Goal: Information Seeking & Learning: Check status

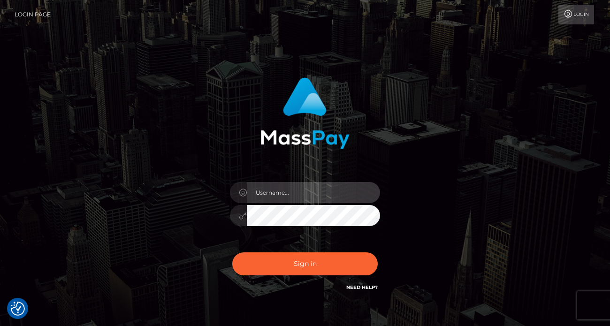
type input "[PERSON_NAME]"
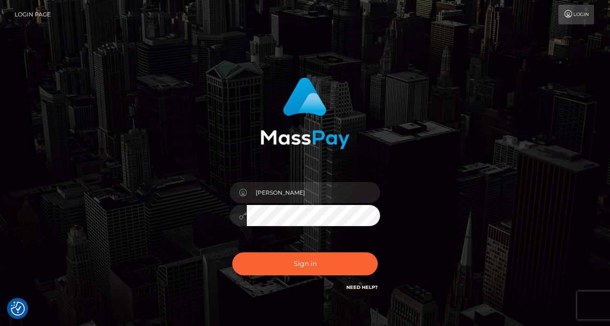
click at [283, 276] on div "Sign in Need Help?" at bounding box center [305, 268] width 164 height 42
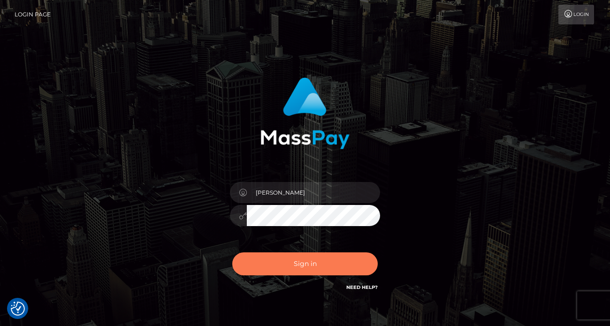
click at [282, 266] on button "Sign in" at bounding box center [304, 263] width 145 height 23
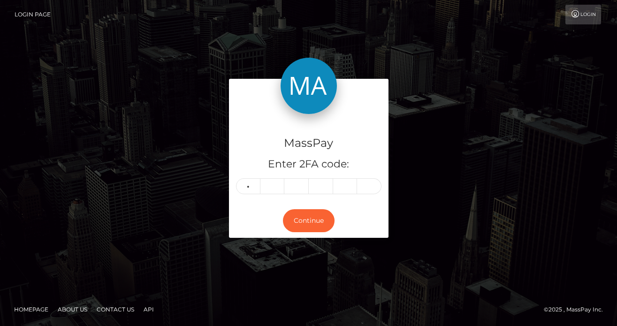
type input "1"
type input "0"
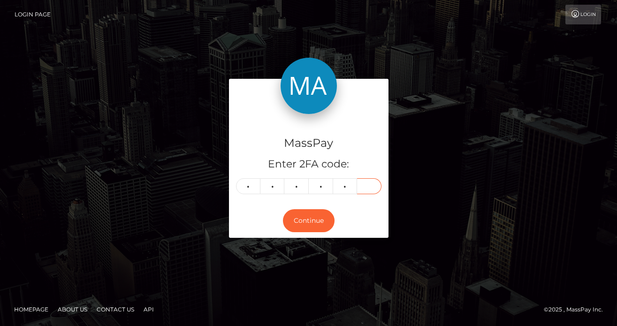
type input "7"
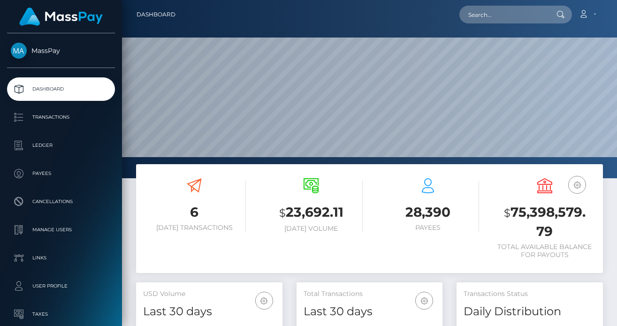
scroll to position [167, 146]
click at [515, 21] on input "text" at bounding box center [503, 15] width 88 height 18
paste input "7bd4a4d7beca47b8b8b327bcb82890af"
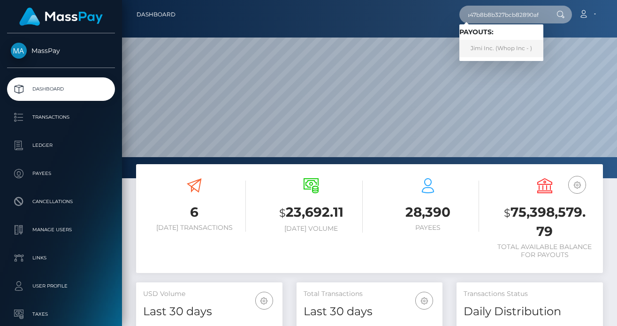
type input "7bd4a4d7beca47b8b8b327bcb82890af"
click at [496, 48] on link "Jimi Inc. (Whop Inc - )" at bounding box center [501, 48] width 84 height 17
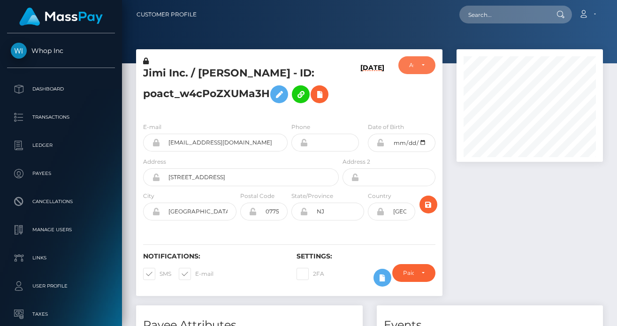
scroll to position [469209, 469175]
click at [400, 60] on div "ACTIVE" at bounding box center [416, 65] width 37 height 18
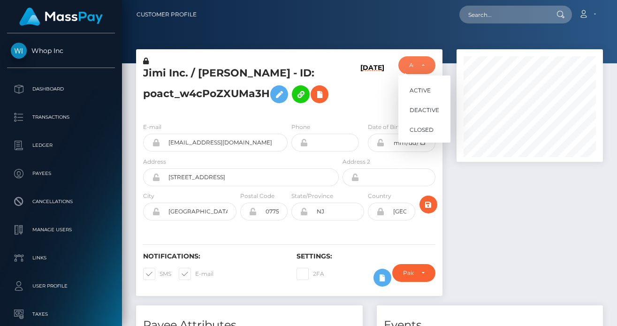
scroll to position [113, 146]
click at [282, 51] on div "Jimi Inc. / [PERSON_NAME] - ID: poact_w4cPoZXUMa3H [DATE] ACTIVE DEACTIVE CLOSED" at bounding box center [289, 82] width 306 height 66
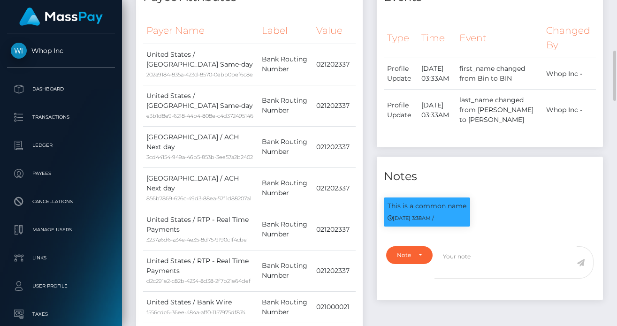
scroll to position [0, 0]
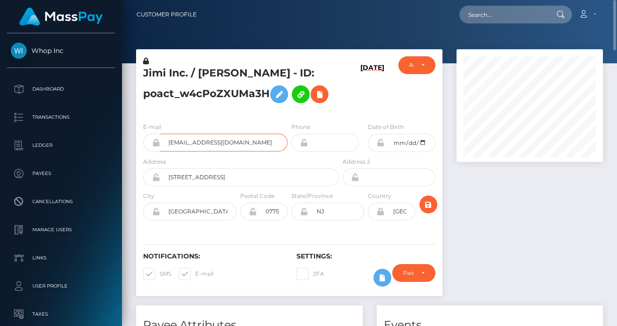
click at [226, 138] on input "[EMAIL_ADDRESS][DOMAIN_NAME]" at bounding box center [224, 143] width 128 height 18
click at [226, 138] on input "jameswang9889@gmail.com" at bounding box center [224, 143] width 128 height 18
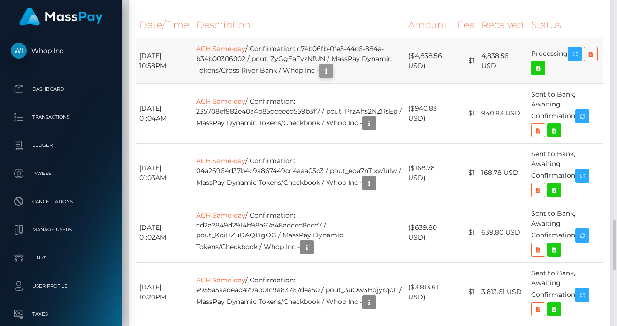
scroll to position [113, 146]
click at [332, 77] on icon "button" at bounding box center [326, 71] width 11 height 12
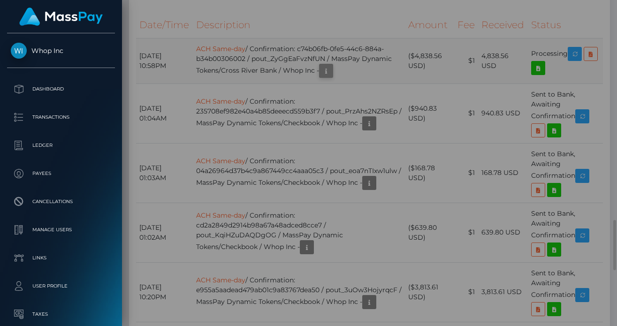
scroll to position [0, 0]
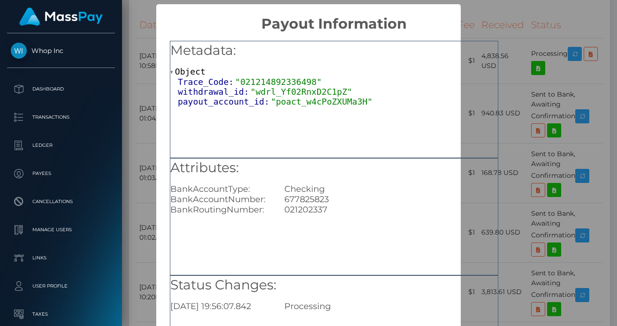
click at [310, 210] on div "021202337" at bounding box center [391, 210] width 228 height 10
copy div "021202337"
click at [311, 195] on div "677825823" at bounding box center [391, 199] width 228 height 10
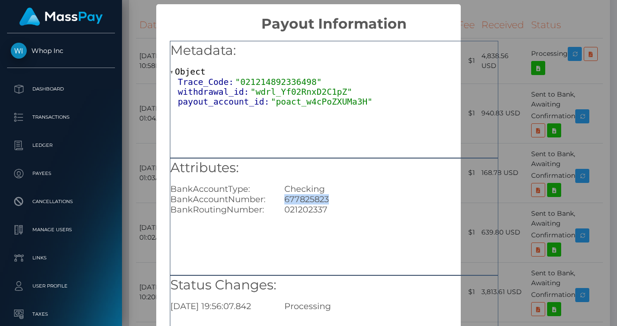
copy div "677825823"
click at [139, 29] on div "× Payout Information Metadata: Object Trace_Code: "021214892336498" withdrawal_…" at bounding box center [308, 163] width 617 height 326
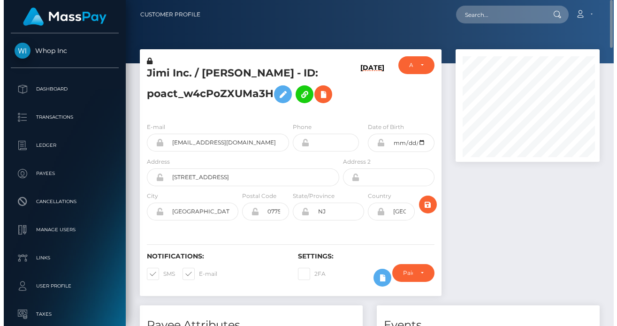
scroll to position [469209, 469177]
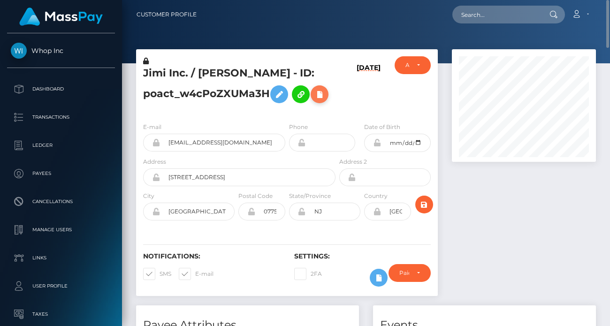
click at [311, 103] on button at bounding box center [320, 94] width 18 height 18
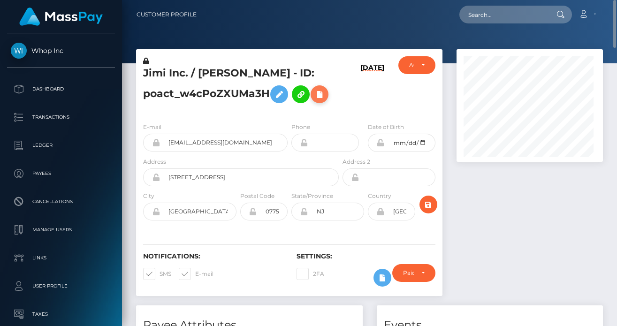
scroll to position [113, 146]
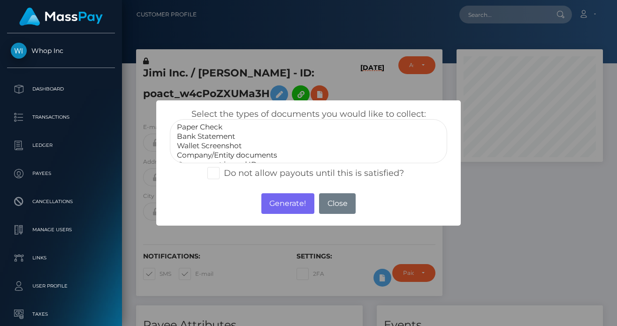
select select "Bank Statement"
click at [224, 135] on option "Bank Statement" at bounding box center [308, 136] width 265 height 9
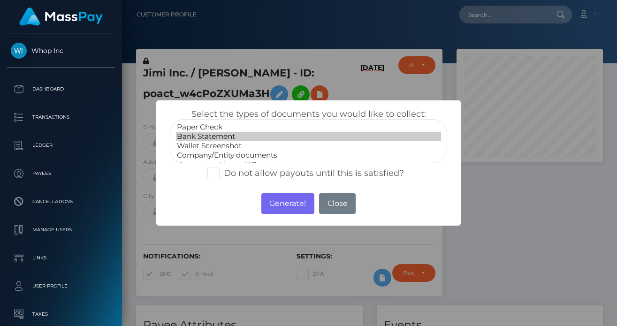
click at [224, 175] on span at bounding box center [224, 173] width 0 height 10
click at [224, 173] on input "Do not allow payouts until this is satisfied?" at bounding box center [227, 170] width 6 height 6
checkbox input "true"
click at [290, 201] on button "Generate!" at bounding box center [287, 203] width 53 height 21
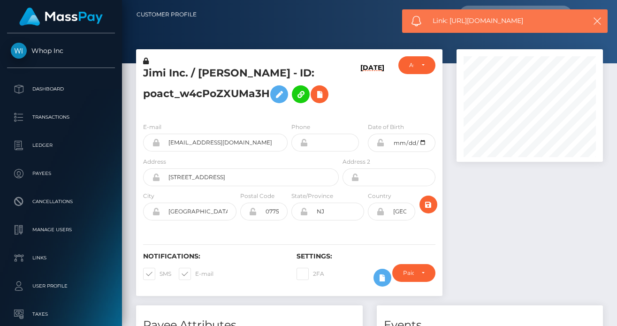
click at [502, 23] on span "Link: https://l.maspay.io/Mh8Qh" at bounding box center [506, 21] width 147 height 10
copy span "Link: https://l.maspay.io/Mh8Qh"
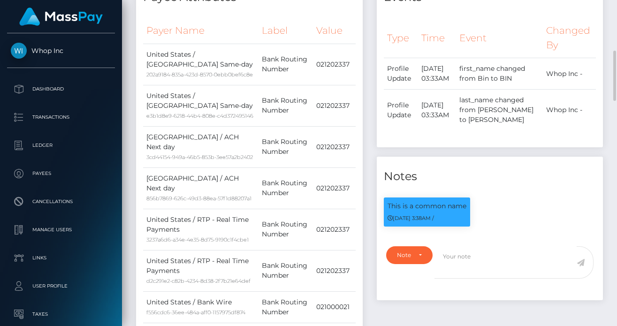
scroll to position [656, 0]
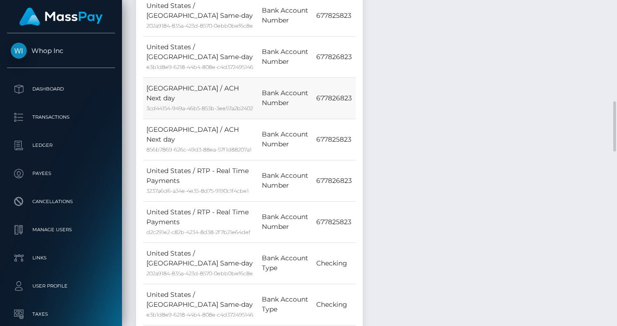
click at [338, 119] on td "677826823" at bounding box center [334, 97] width 42 height 41
click at [337, 119] on td "677826823" at bounding box center [334, 97] width 42 height 41
copy td "677826823"
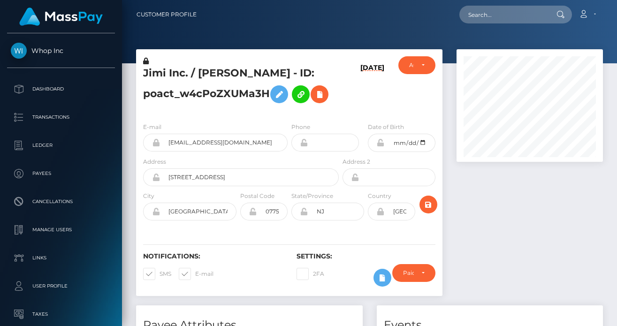
scroll to position [113, 146]
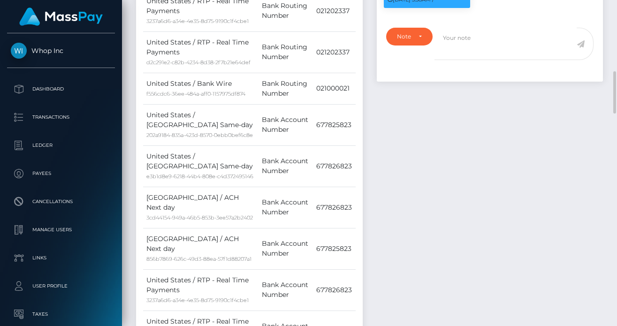
scroll to position [328, 0]
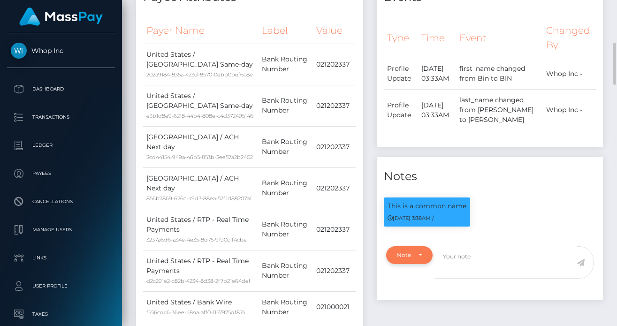
click at [431, 264] on div "Note Type" at bounding box center [409, 255] width 46 height 18
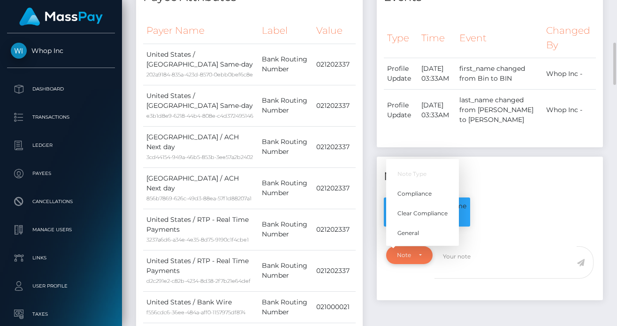
scroll to position [113, 146]
click at [422, 198] on span "Compliance" at bounding box center [415, 194] width 34 height 8
select select "COMPLIANCE"
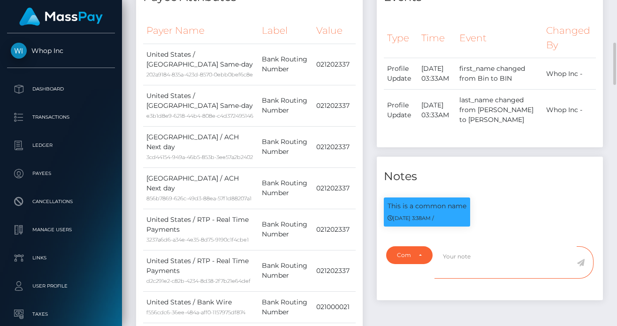
click at [473, 276] on textarea at bounding box center [506, 262] width 142 height 32
type textarea "External bank account name probably mismatch (Checkbook). Bank statement reques…"
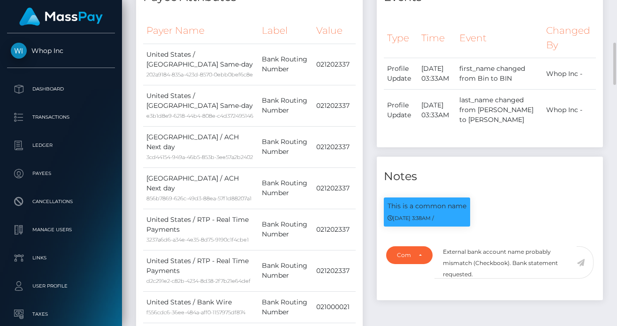
click at [579, 267] on icon at bounding box center [581, 263] width 8 height 8
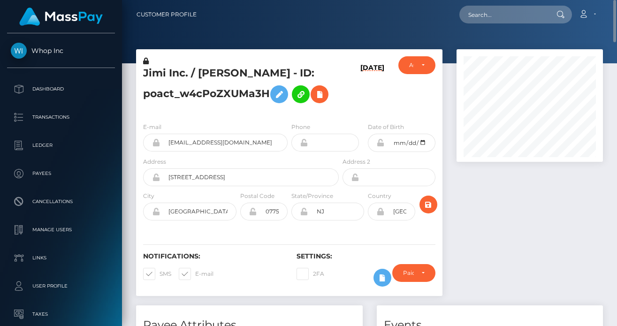
scroll to position [113, 146]
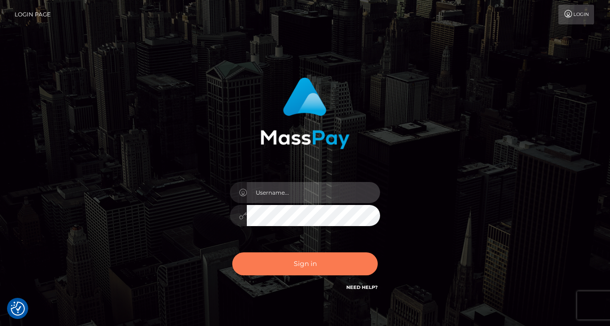
type input "vlad"
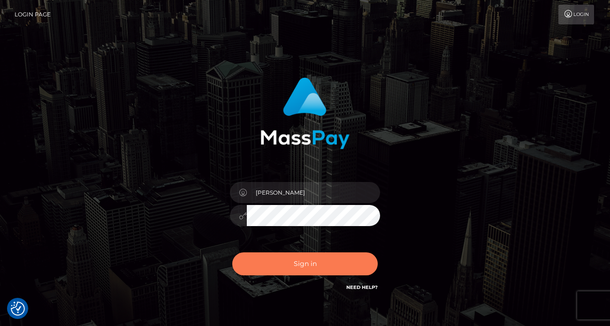
click at [291, 259] on button "Sign in" at bounding box center [304, 263] width 145 height 23
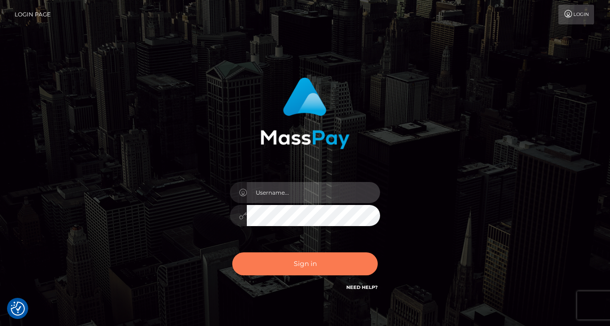
type input "[PERSON_NAME]"
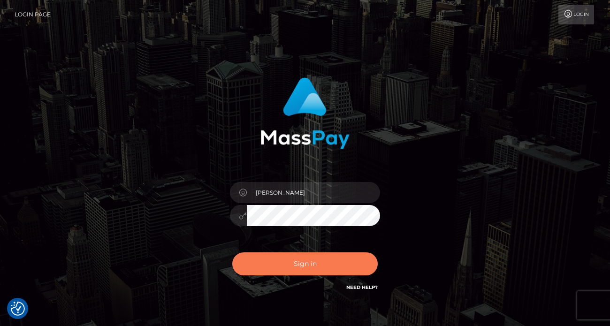
click at [282, 259] on button "Sign in" at bounding box center [304, 263] width 145 height 23
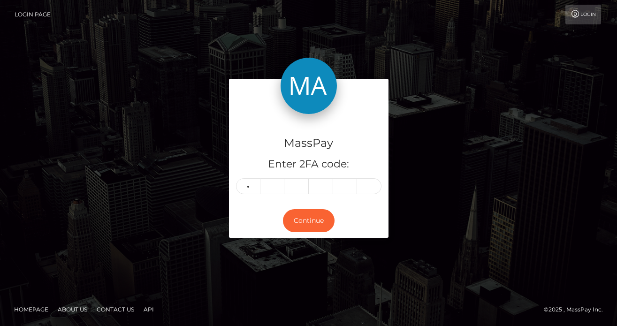
type input "1"
type input "5"
type input "0"
type input "2"
type input "7"
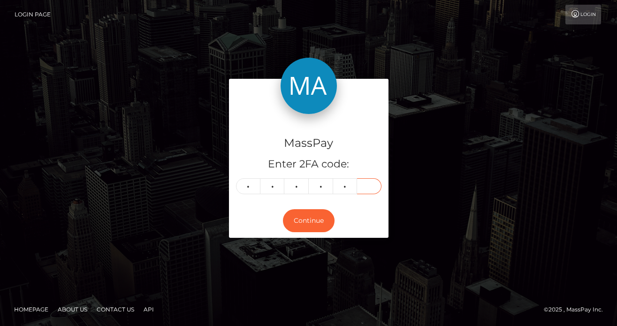
type input "3"
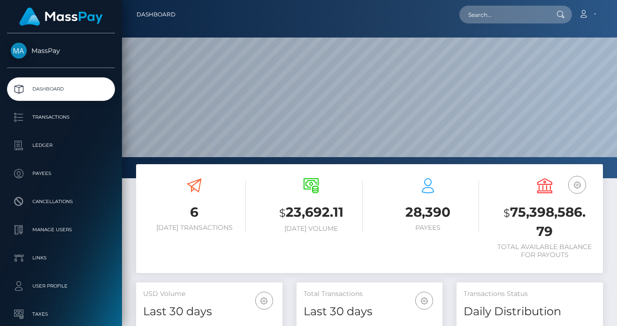
scroll to position [167, 146]
drag, startPoint x: 532, startPoint y: 15, endPoint x: 501, endPoint y: 12, distance: 31.6
click at [522, 15] on input "text" at bounding box center [503, 15] width 88 height 18
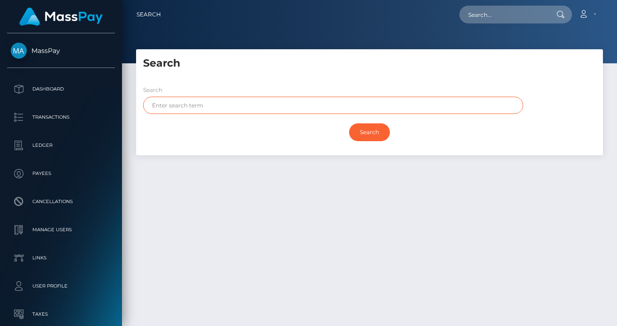
click at [215, 109] on input "text" at bounding box center [333, 105] width 380 height 17
type input "[PERSON_NAME]"
click at [349, 123] on input "Search" at bounding box center [369, 132] width 41 height 18
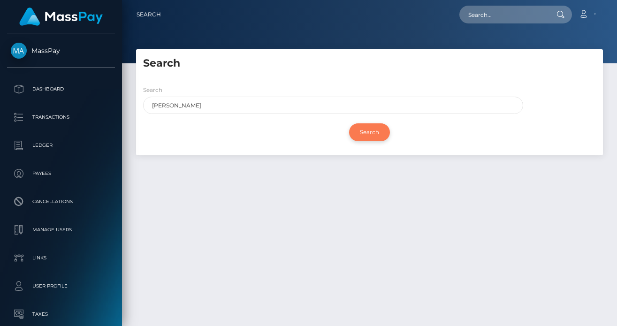
click at [374, 135] on input "Search" at bounding box center [369, 132] width 41 height 18
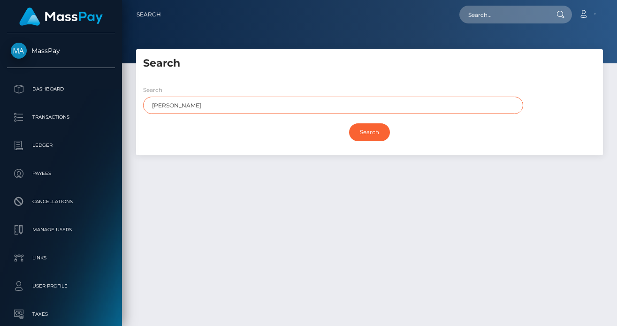
click at [212, 110] on input "[PERSON_NAME]" at bounding box center [333, 105] width 380 height 17
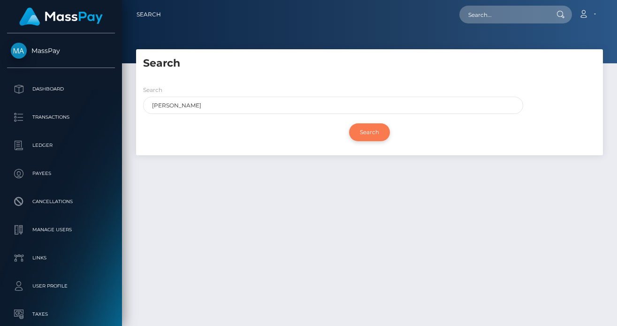
click at [371, 126] on input "Search" at bounding box center [369, 132] width 41 height 18
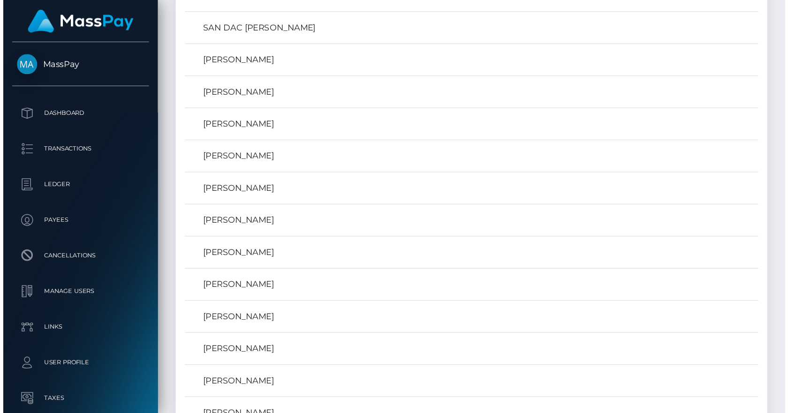
scroll to position [17755, 0]
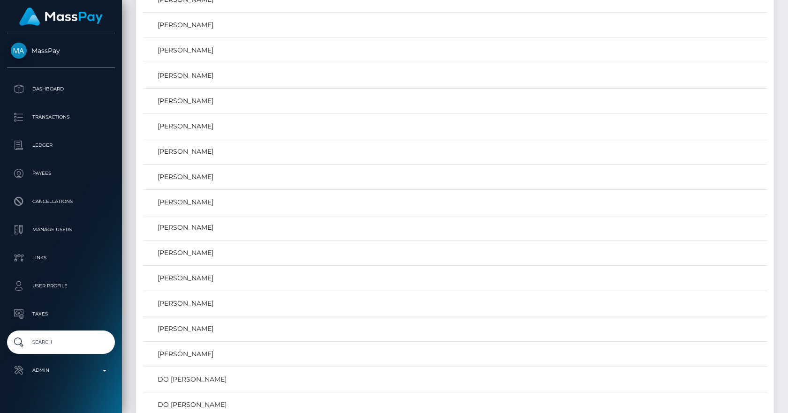
click at [122, 23] on div at bounding box center [61, 16] width 122 height 33
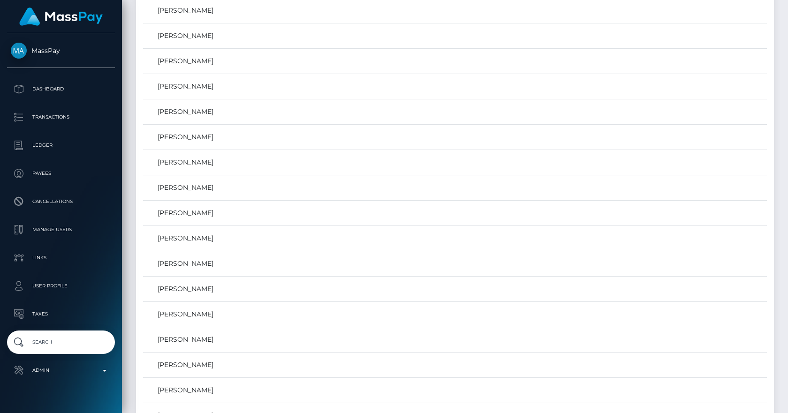
scroll to position [0, 0]
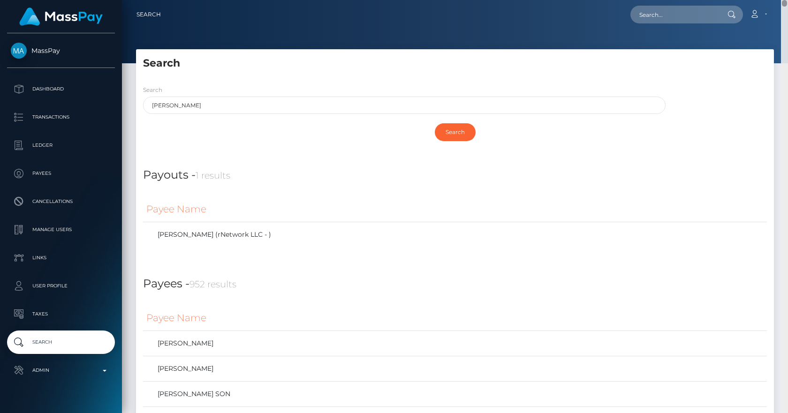
drag, startPoint x: 784, startPoint y: 392, endPoint x: 756, endPoint y: -13, distance: 405.5
click at [617, 0] on html "MassPay Dashboard Transactions Ledger Payees Cancellations Links" at bounding box center [394, 206] width 788 height 413
click at [204, 135] on div "Search" at bounding box center [455, 132] width 624 height 27
drag, startPoint x: 787, startPoint y: 410, endPoint x: 773, endPoint y: -22, distance: 431.5
click at [617, 0] on html "MassPay Dashboard Transactions Ledger Payees Cancellations Links" at bounding box center [394, 206] width 788 height 413
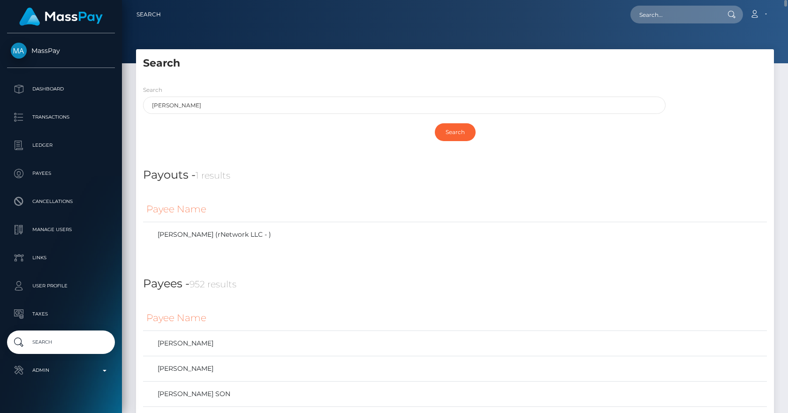
click at [293, 80] on div "Search nguyen Search" at bounding box center [455, 116] width 638 height 77
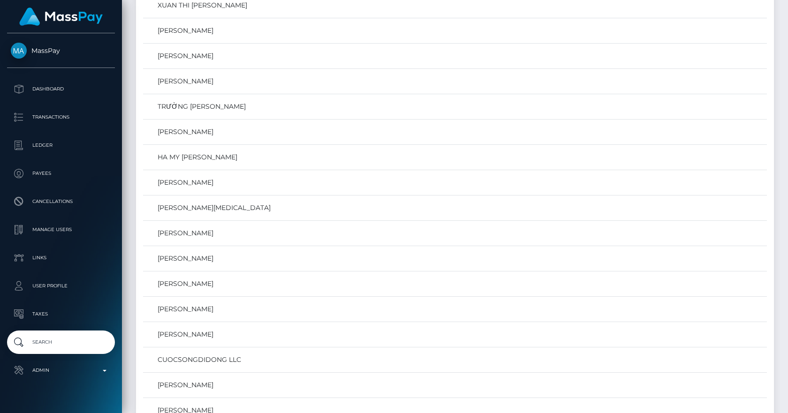
scroll to position [7442, 0]
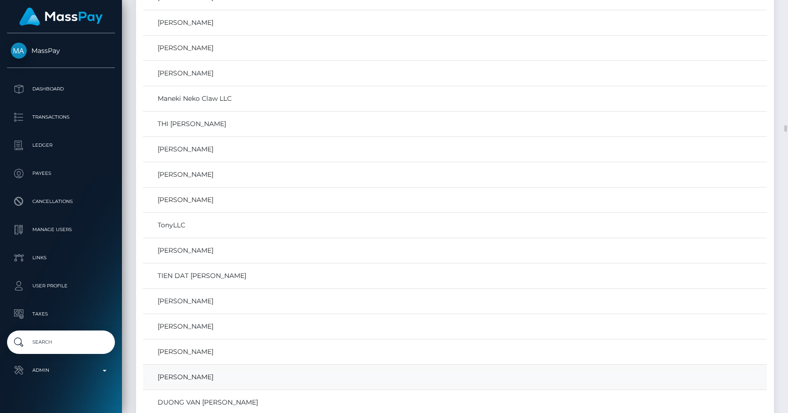
click at [172, 326] on link "Lily Nguyen" at bounding box center [455, 378] width 618 height 14
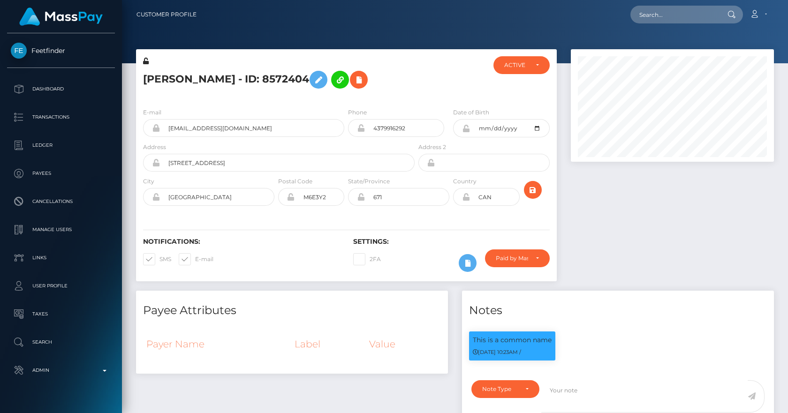
scroll to position [113, 204]
click at [59, 16] on img at bounding box center [61, 17] width 84 height 18
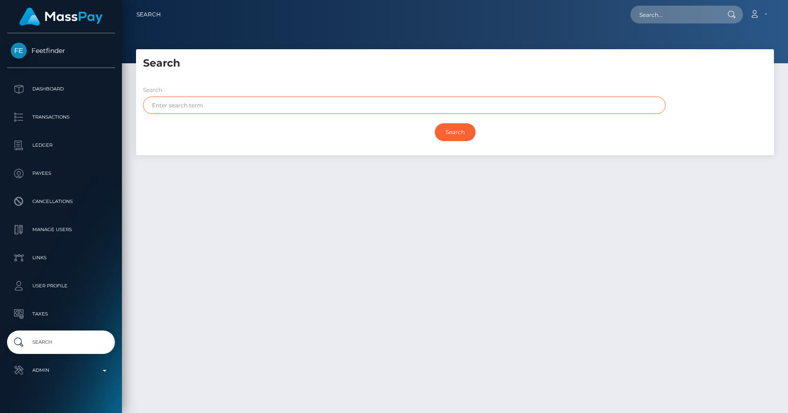
click at [192, 107] on input "text" at bounding box center [404, 105] width 523 height 17
click at [435, 123] on input "Search" at bounding box center [455, 132] width 41 height 18
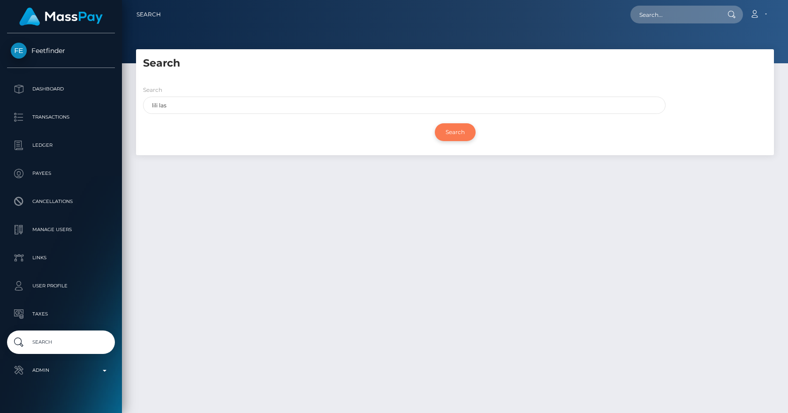
click at [456, 139] on input "Search" at bounding box center [455, 132] width 41 height 18
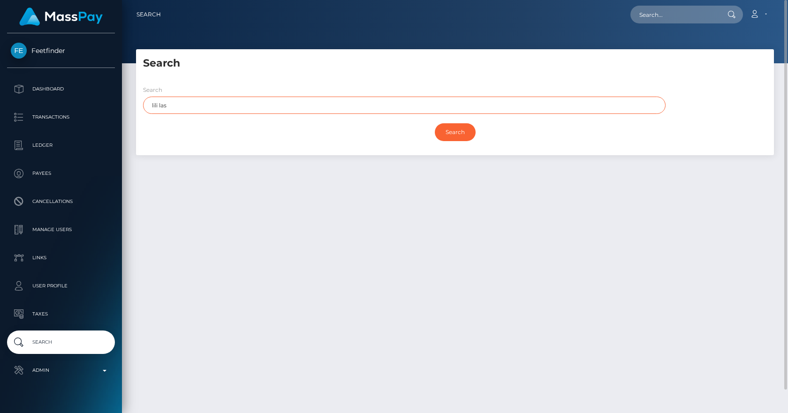
click at [202, 108] on input "lili las" at bounding box center [404, 105] width 523 height 17
click at [435, 123] on input "Search" at bounding box center [455, 132] width 41 height 18
click at [453, 128] on input "Search" at bounding box center [455, 132] width 41 height 18
click at [205, 107] on input "lili las" at bounding box center [404, 105] width 523 height 17
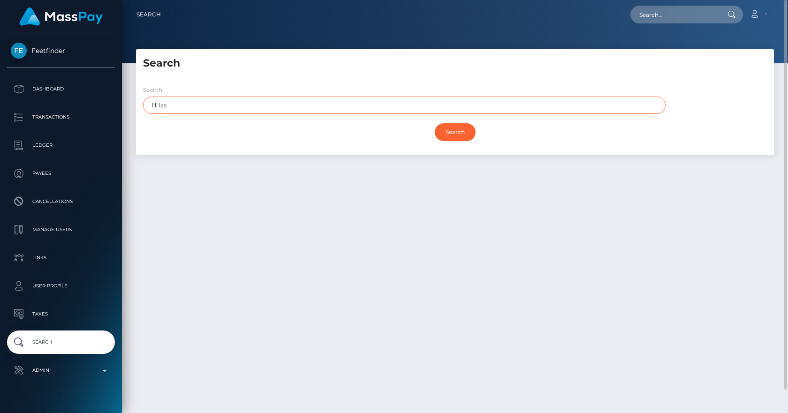
click at [205, 107] on input "lili las" at bounding box center [404, 105] width 523 height 17
type input "l"
type input "nguyen"
click at [435, 123] on input "Search" at bounding box center [455, 132] width 41 height 18
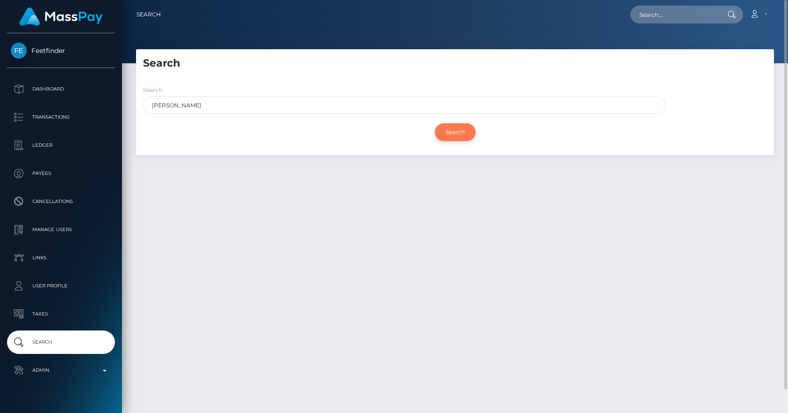
click at [454, 137] on input "Search" at bounding box center [455, 132] width 41 height 18
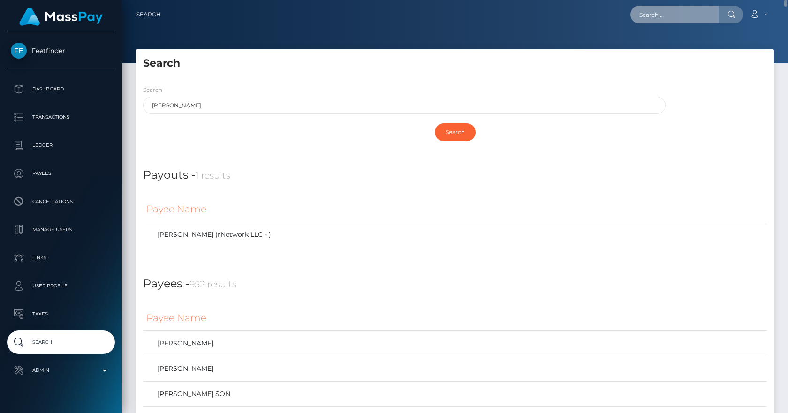
click at [680, 23] on input "text" at bounding box center [675, 15] width 88 height 18
paste input "HEYITSLILI1108@GMAIL.COM"
click at [658, 16] on input "HEYITSLILI1108@GMAIL.COM" at bounding box center [675, 15] width 88 height 18
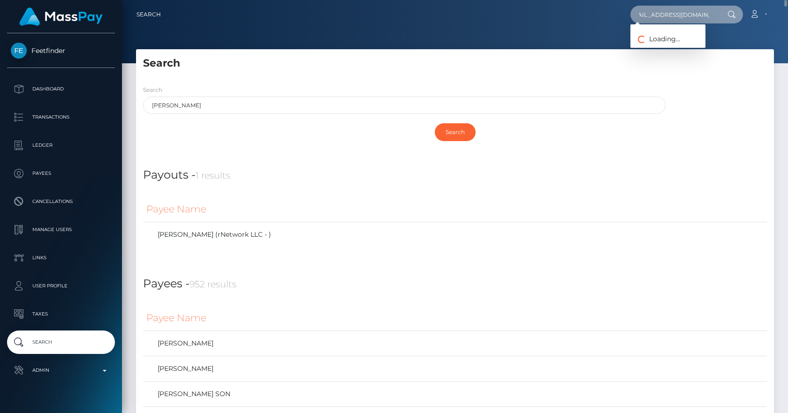
type input "HEYITSLILI1108@GMAIL.COM"
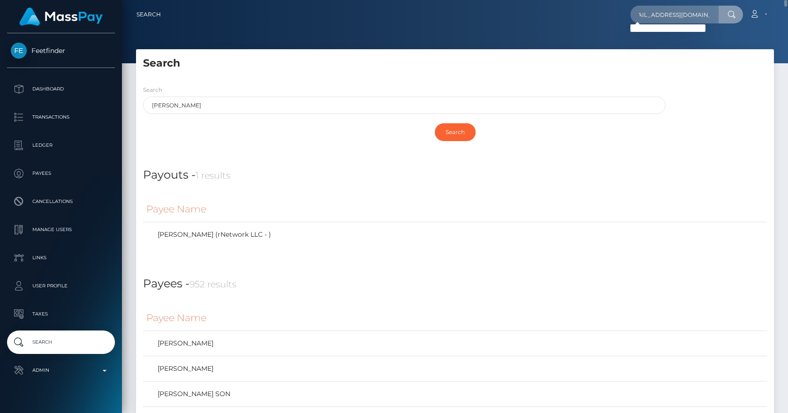
scroll to position [0, 0]
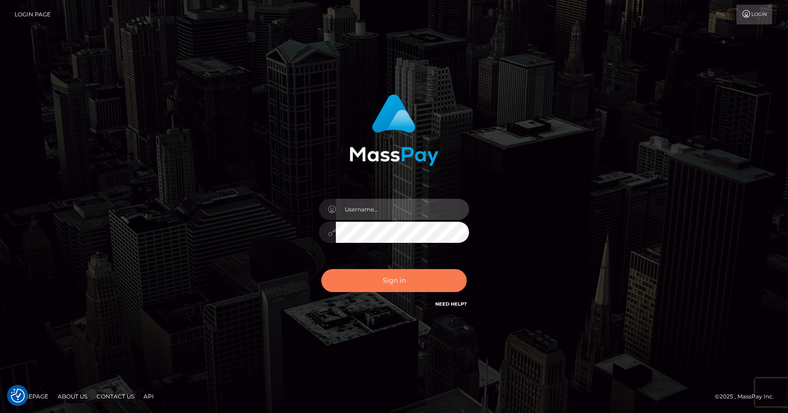
type input "[PERSON_NAME]"
click at [360, 272] on button "Sign in" at bounding box center [393, 280] width 145 height 23
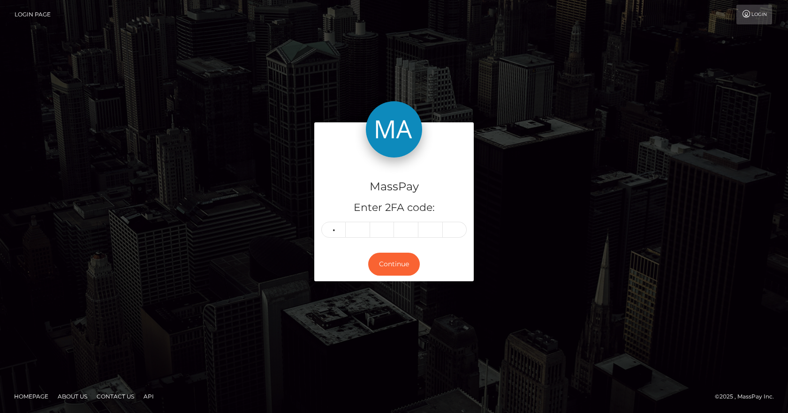
type input "2"
type input "5"
type input "3"
type input "4"
type input "6"
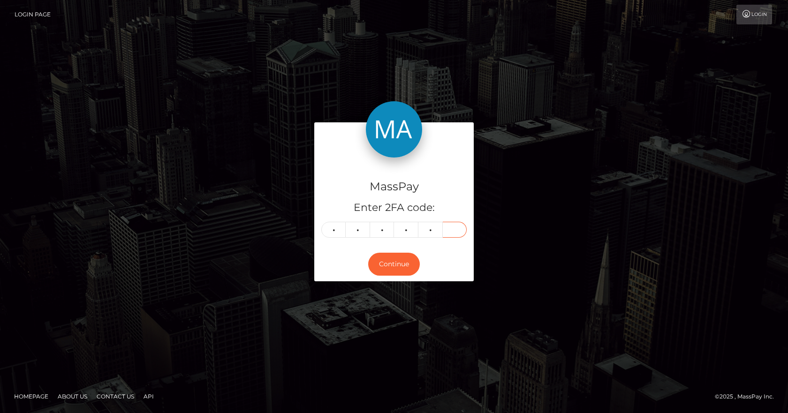
type input "7"
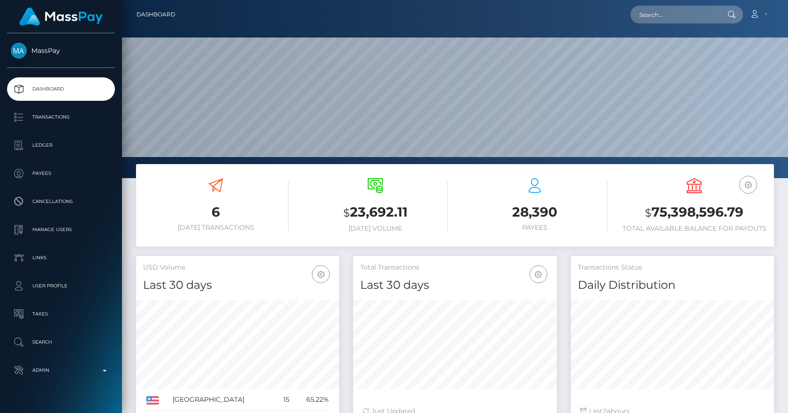
scroll to position [167, 204]
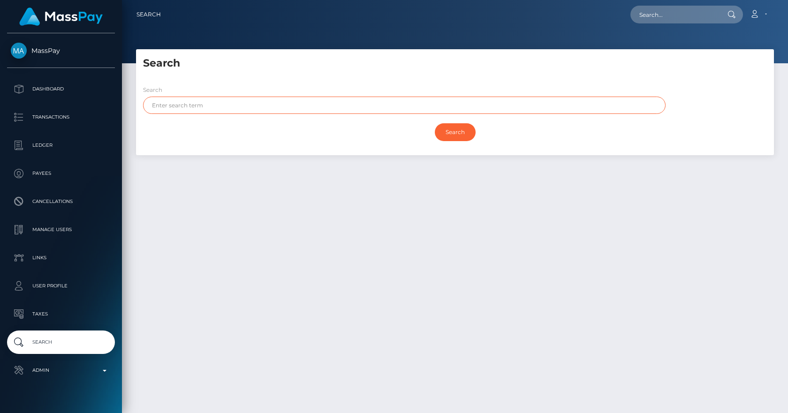
click at [249, 100] on input "text" at bounding box center [404, 105] width 523 height 17
type input "[PERSON_NAME]"
click at [435, 123] on input "Search" at bounding box center [455, 132] width 41 height 18
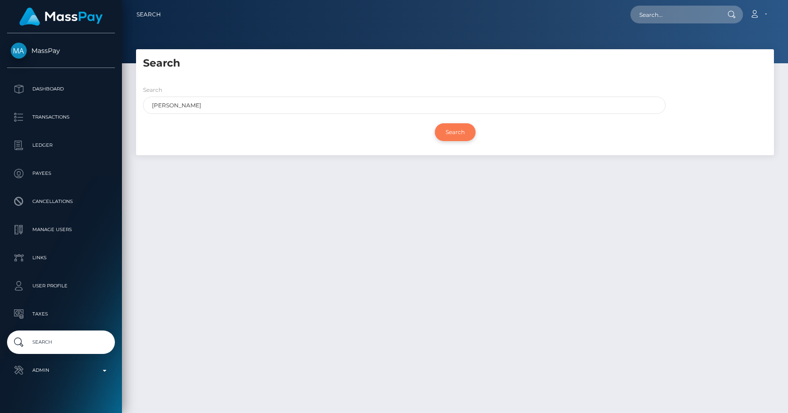
click at [462, 131] on input "Search" at bounding box center [455, 132] width 41 height 18
click at [459, 135] on input "Search" at bounding box center [455, 132] width 41 height 18
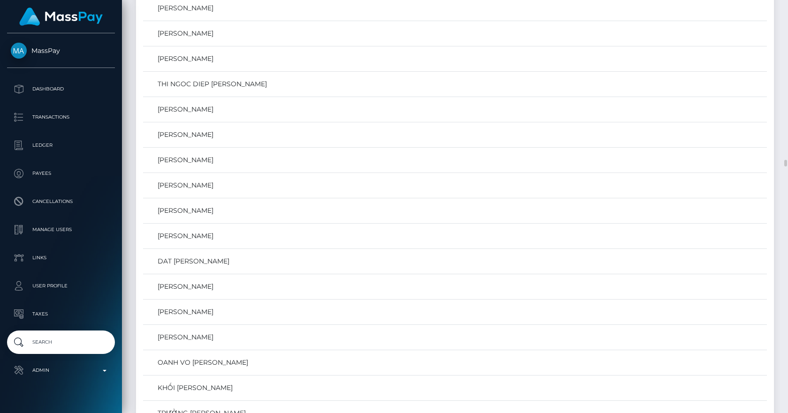
scroll to position [9923, 0]
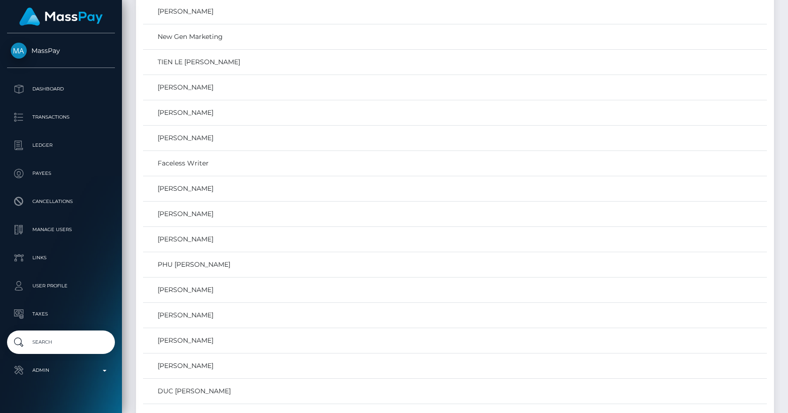
scroll to position [19044, 0]
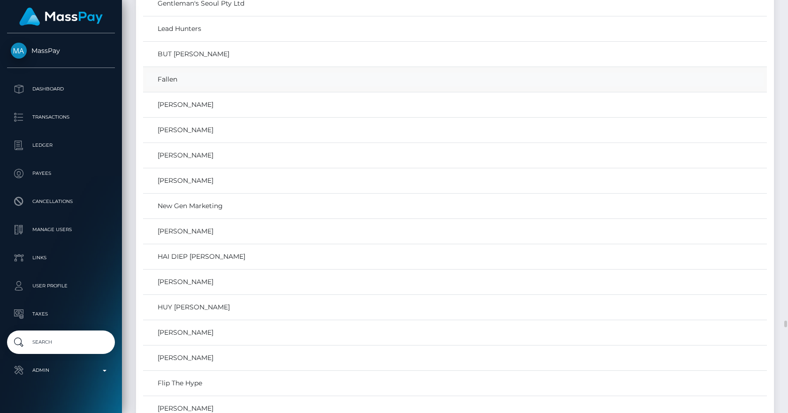
click at [171, 75] on link "Fallen" at bounding box center [455, 80] width 618 height 14
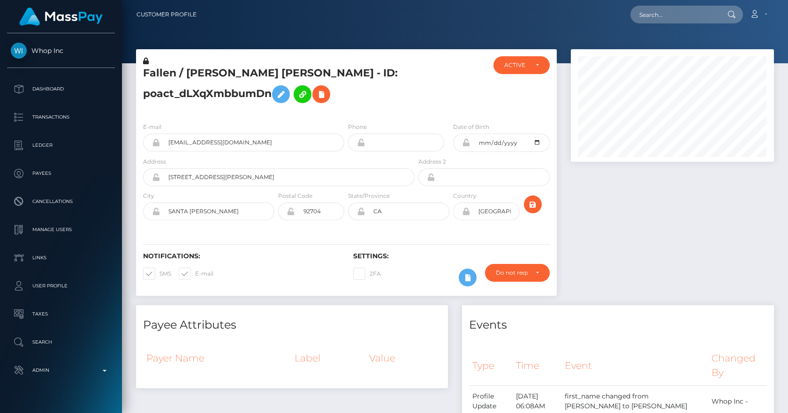
scroll to position [113, 204]
click at [662, 15] on input "text" at bounding box center [675, 15] width 88 height 18
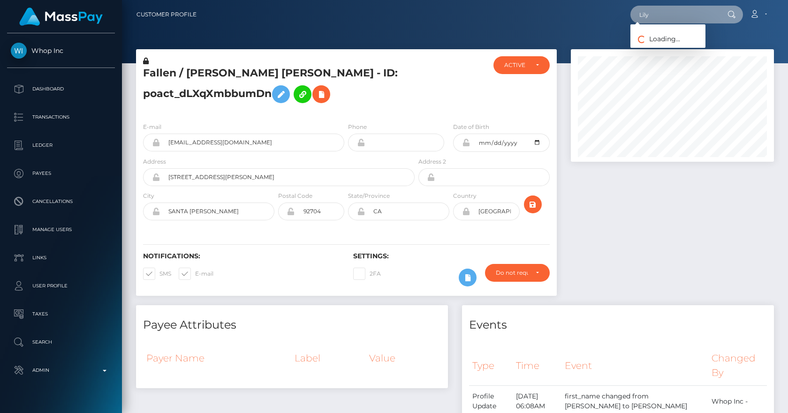
type input "Lily"
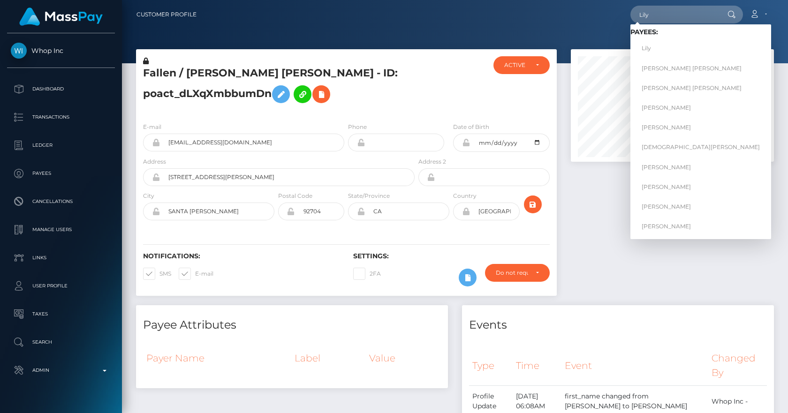
click at [377, 84] on h5 "Fallen / JANSON DINH NGUYEN - ID: poact_dLXqXmbbumDn" at bounding box center [276, 87] width 267 height 42
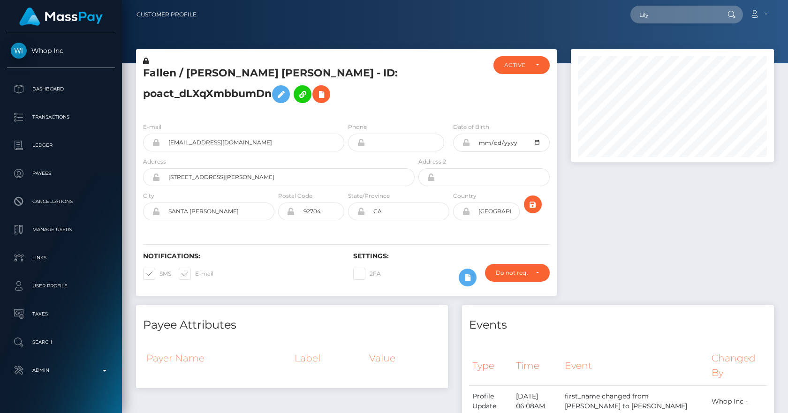
click at [395, 68] on h5 "Fallen / JANSON DINH NGUYEN - ID: poact_dLXqXmbbumDn" at bounding box center [276, 87] width 267 height 42
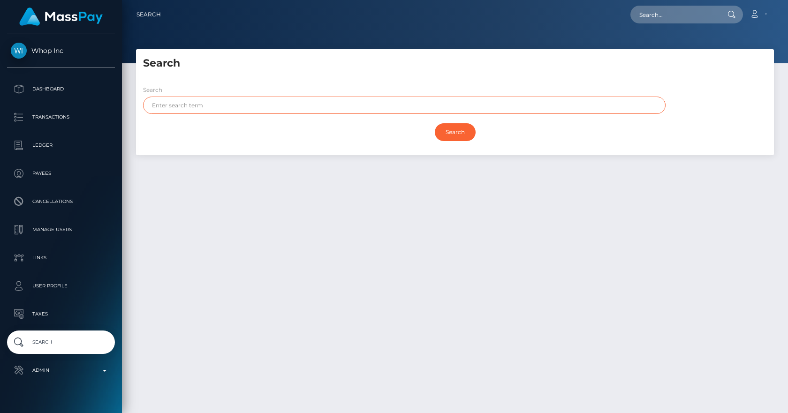
click at [199, 114] on input "text" at bounding box center [404, 105] width 523 height 17
type input "[PERSON_NAME]"
click at [435, 123] on input "Search" at bounding box center [455, 132] width 41 height 18
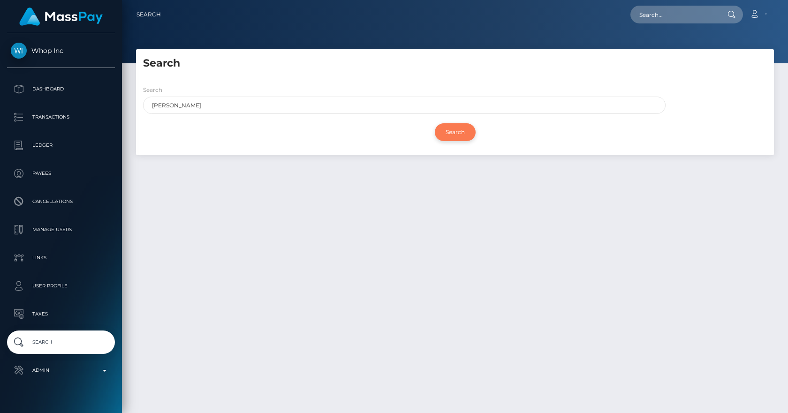
click at [456, 127] on input "Search" at bounding box center [455, 132] width 41 height 18
click at [291, 145] on div "Search" at bounding box center [455, 132] width 624 height 27
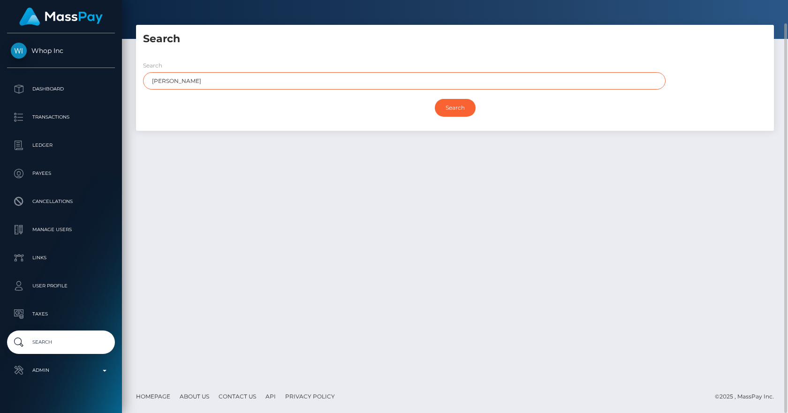
click at [434, 85] on input "nguyen" at bounding box center [404, 80] width 523 height 17
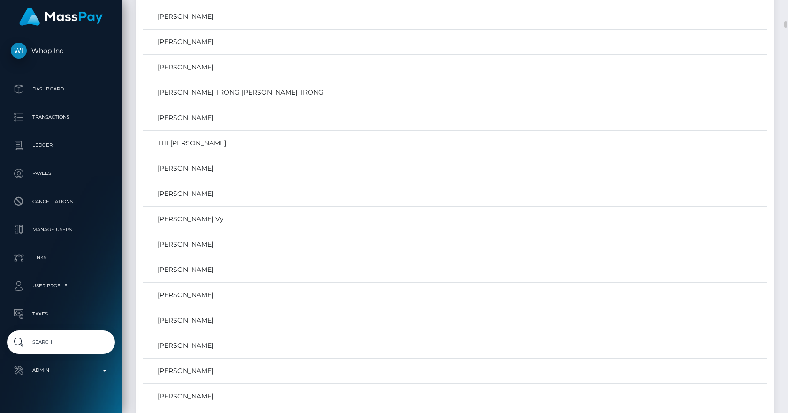
scroll to position [851, 0]
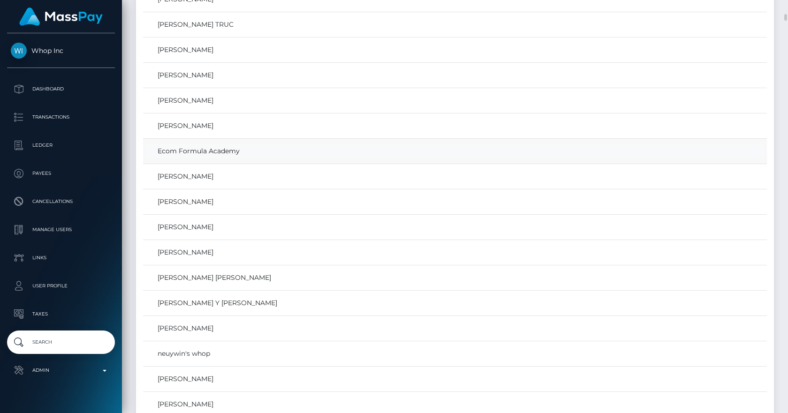
click at [210, 152] on link "Ecom Formula Academy" at bounding box center [455, 152] width 618 height 14
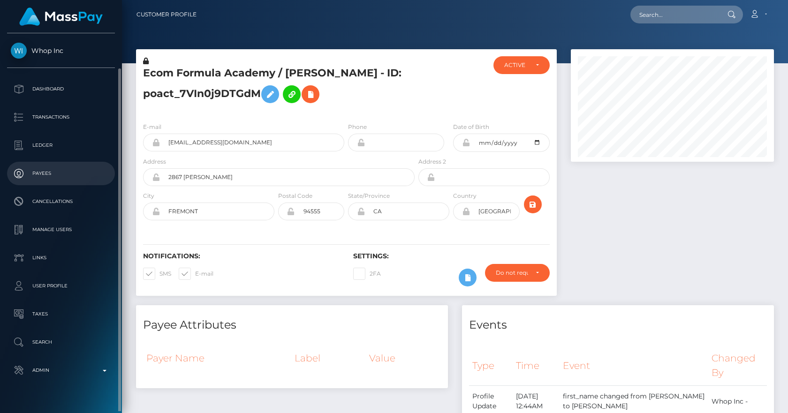
scroll to position [18, 0]
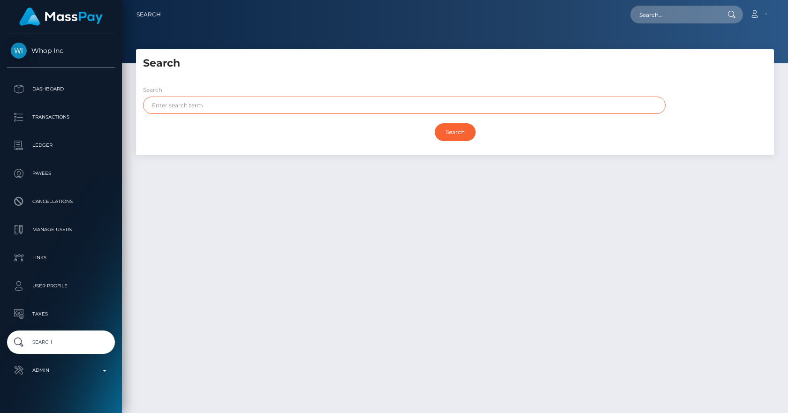
click at [282, 106] on input "text" at bounding box center [404, 105] width 523 height 17
drag, startPoint x: 282, startPoint y: 106, endPoint x: 254, endPoint y: 110, distance: 28.1
click at [265, 108] on input "text" at bounding box center [404, 105] width 523 height 17
type input "[PERSON_NAME]"
click at [435, 123] on input "Search" at bounding box center [455, 132] width 41 height 18
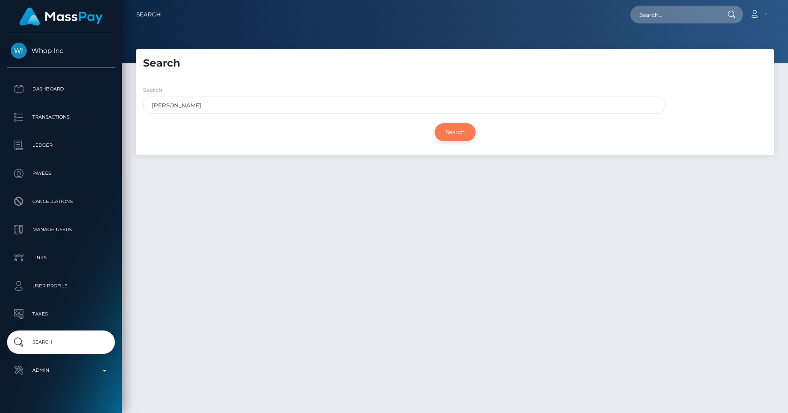
click at [460, 130] on input "Search" at bounding box center [455, 132] width 41 height 18
click at [354, 61] on h5 "Search" at bounding box center [455, 63] width 624 height 15
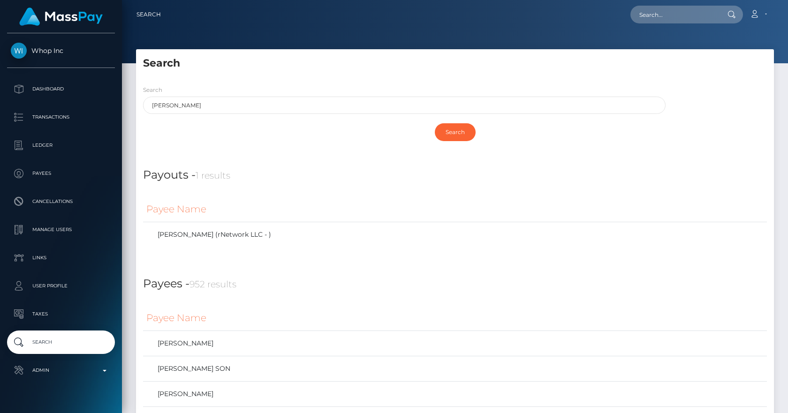
drag, startPoint x: 209, startPoint y: 167, endPoint x: 216, endPoint y: 162, distance: 7.8
click at [214, 164] on div "Payouts - 1 results" at bounding box center [455, 169] width 638 height 29
click at [237, 148] on div "Search" at bounding box center [455, 135] width 638 height 32
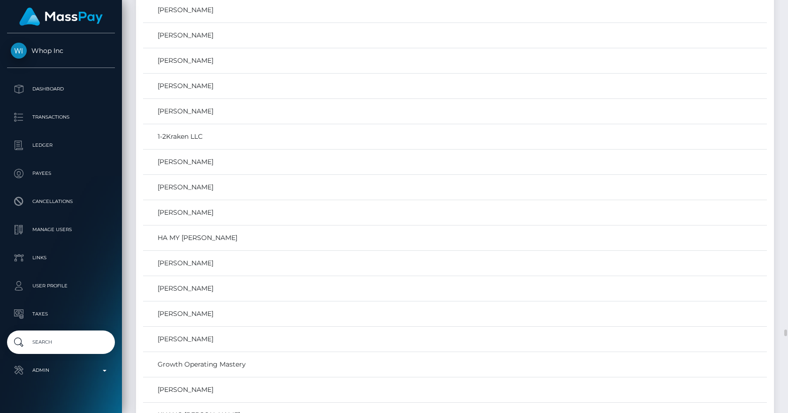
scroll to position [19983, 0]
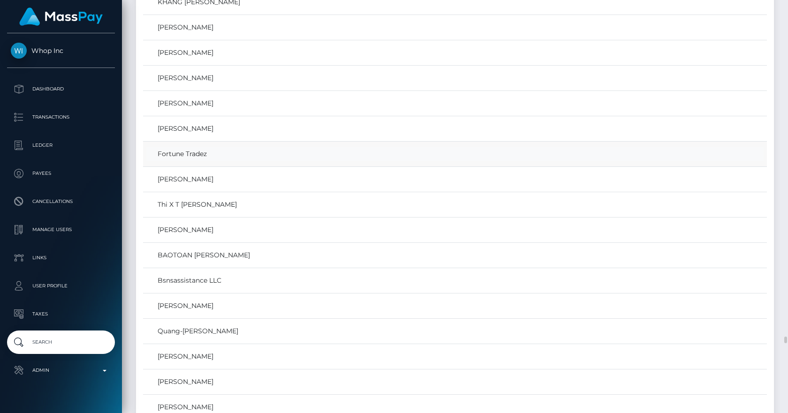
click at [182, 151] on link "Fortune Tradez" at bounding box center [455, 154] width 618 height 14
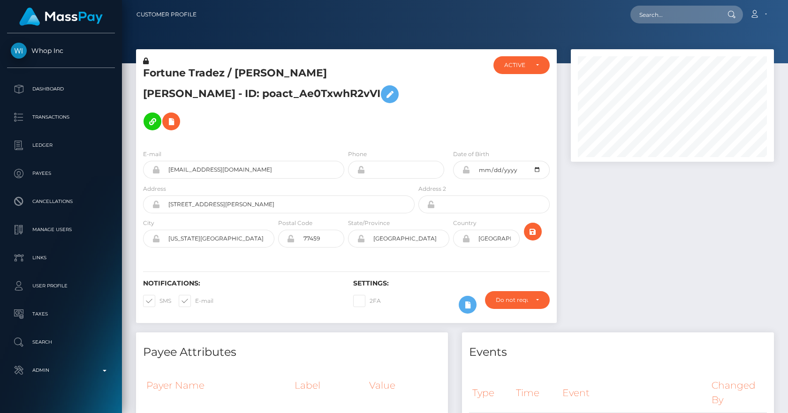
scroll to position [113, 204]
click at [50, 52] on span "Whop Inc" at bounding box center [61, 50] width 108 height 8
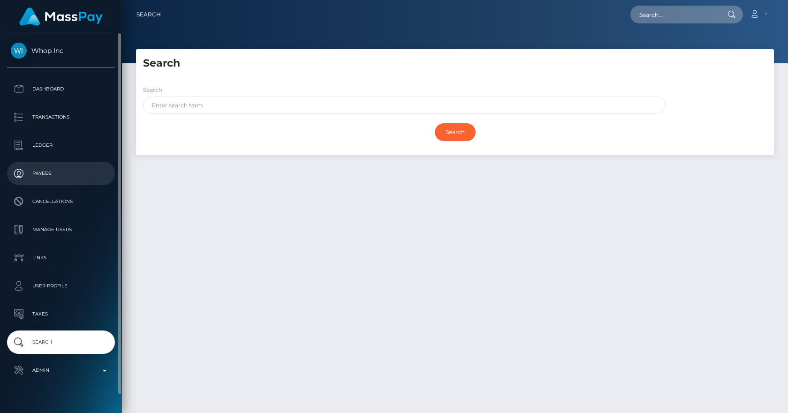
click at [49, 169] on p "Payees" at bounding box center [61, 174] width 100 height 14
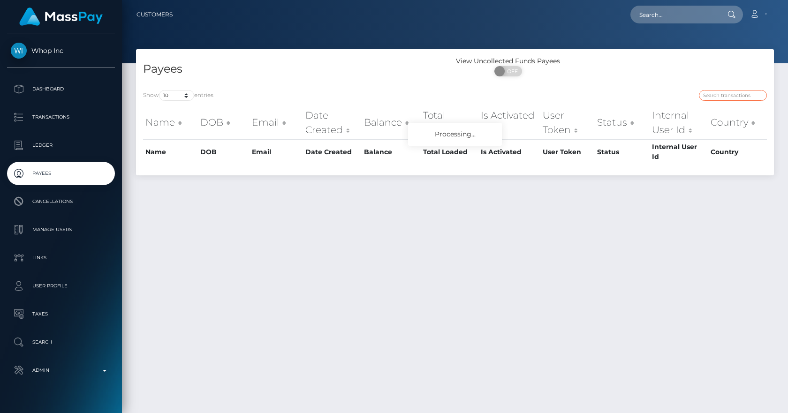
click at [727, 100] on input "search" at bounding box center [733, 95] width 68 height 11
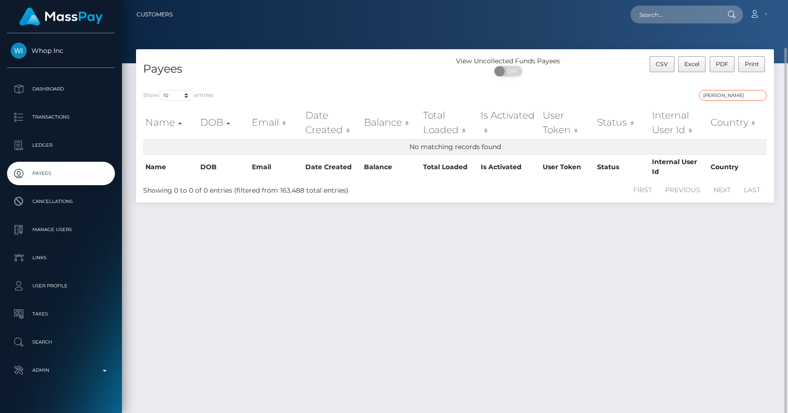
scroll to position [24, 0]
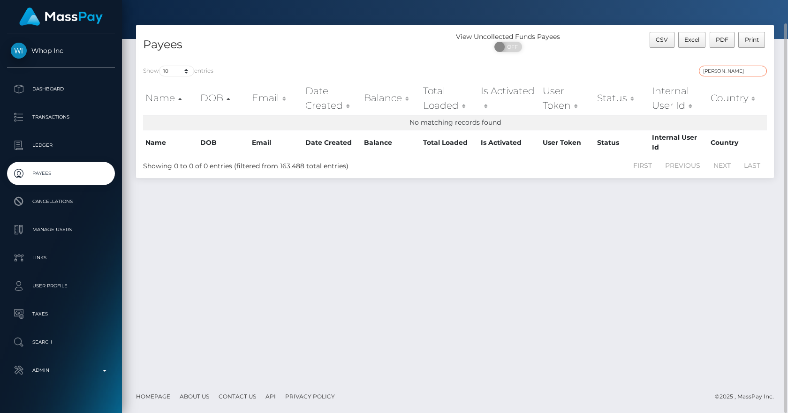
drag, startPoint x: 728, startPoint y: 71, endPoint x: 695, endPoint y: 72, distance: 33.8
click at [695, 72] on div "nguyen" at bounding box center [614, 72] width 305 height 13
type input "lili"
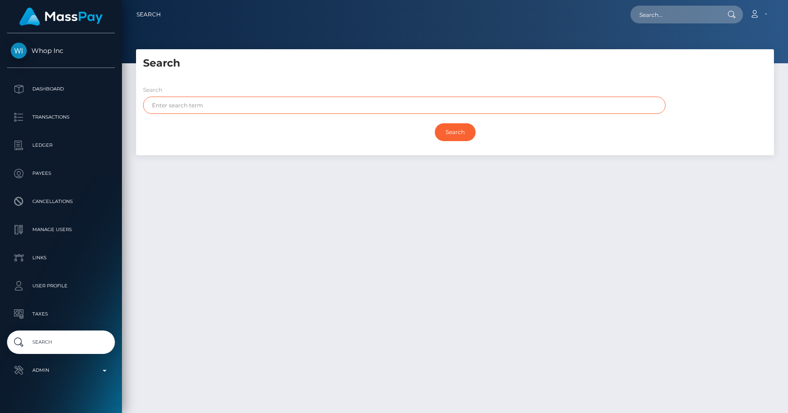
click at [295, 103] on input "text" at bounding box center [404, 105] width 523 height 17
type input "lili"
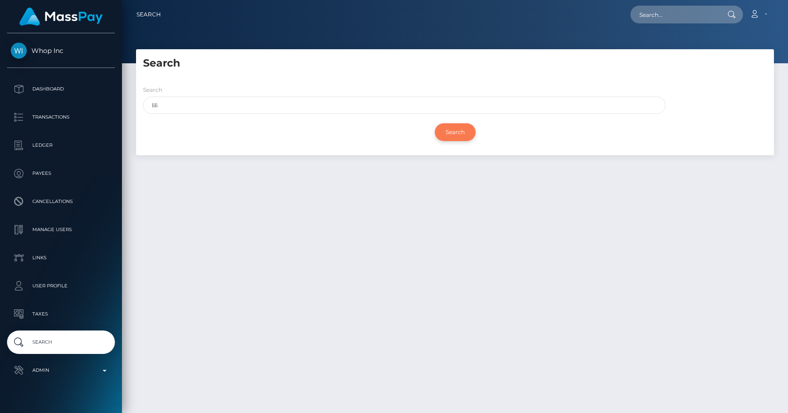
click at [454, 137] on input "Search" at bounding box center [455, 132] width 41 height 18
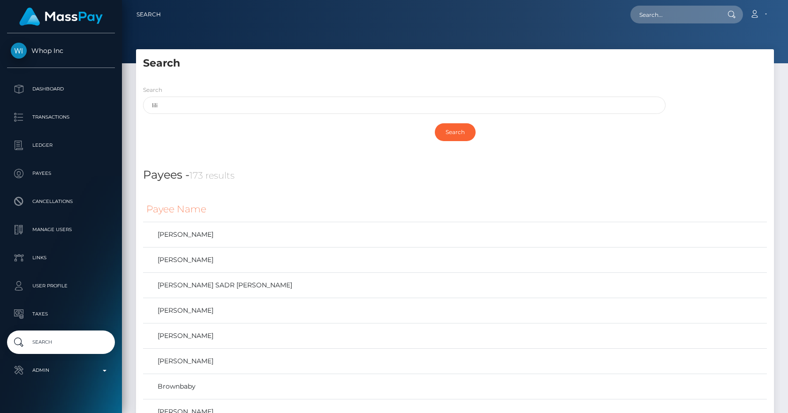
click at [252, 141] on div "Search" at bounding box center [455, 132] width 624 height 27
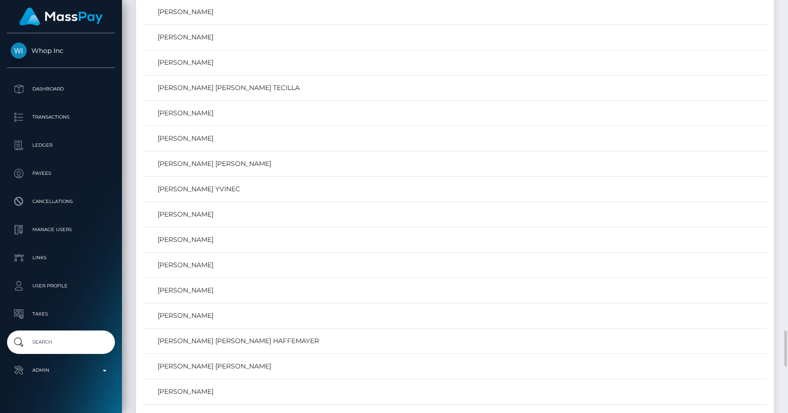
scroll to position [3332, 0]
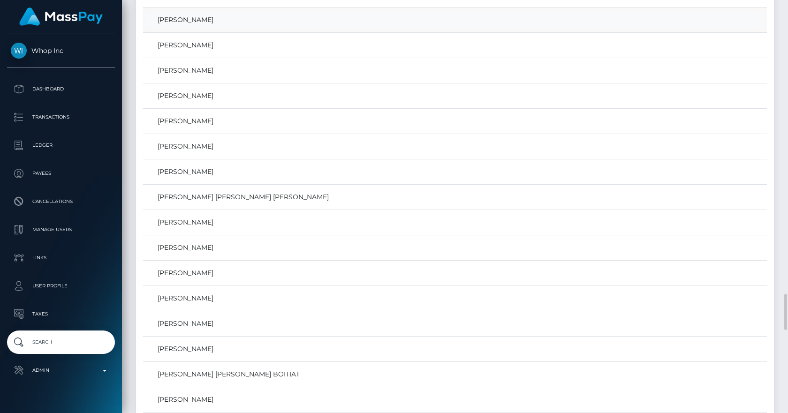
click at [175, 17] on link "LILI NGUYEN" at bounding box center [455, 20] width 618 height 14
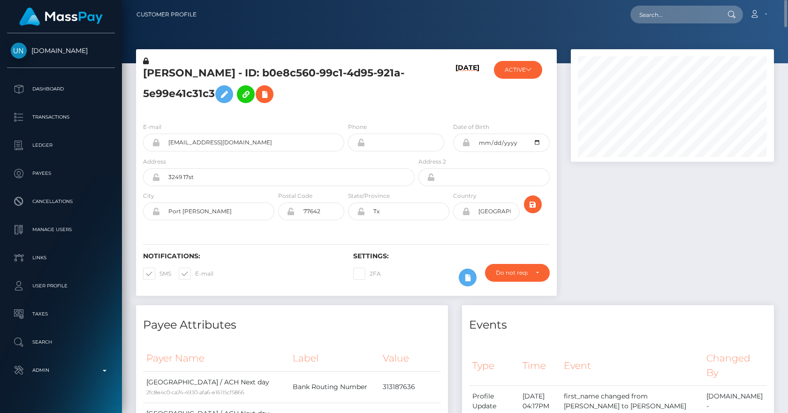
click at [660, 1] on nav "Customer Profile Loading... Loading... Account" at bounding box center [455, 14] width 666 height 29
click at [673, 8] on input "text" at bounding box center [675, 15] width 88 height 18
paste input "Id: u413213"
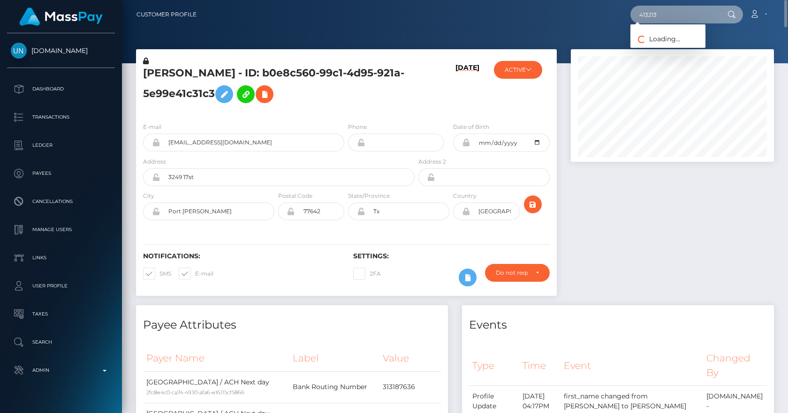
type input "413213"
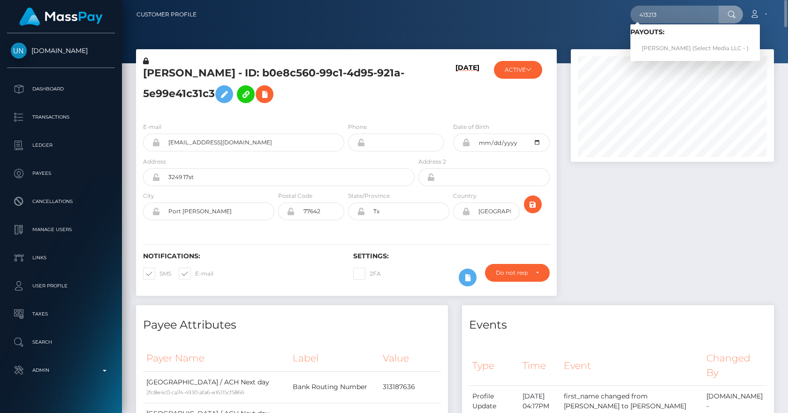
click at [324, 95] on h5 "LILI NGUYEN - ID: b0e8c560-99c1-4d95-921a-5e99e41c31c3" at bounding box center [276, 87] width 267 height 42
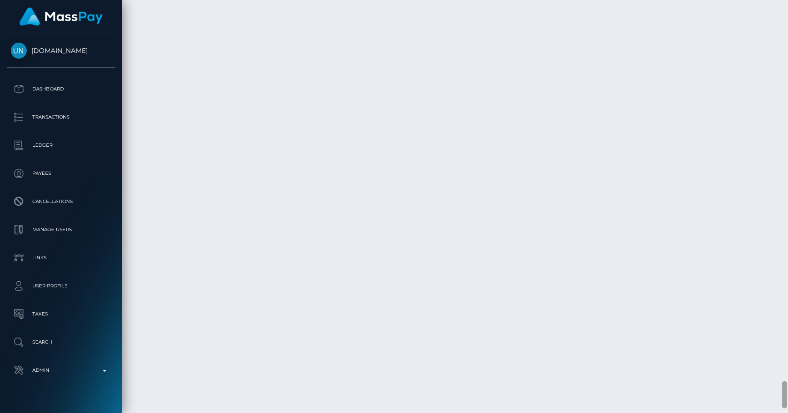
scroll to position [5828, 0]
drag, startPoint x: 783, startPoint y: 67, endPoint x: 745, endPoint y: 394, distance: 329.3
click at [745, 394] on div "Customer Profile 413213 Loading... Loading... Payouts: Kiona lipke (Select Medi…" at bounding box center [455, 206] width 666 height 413
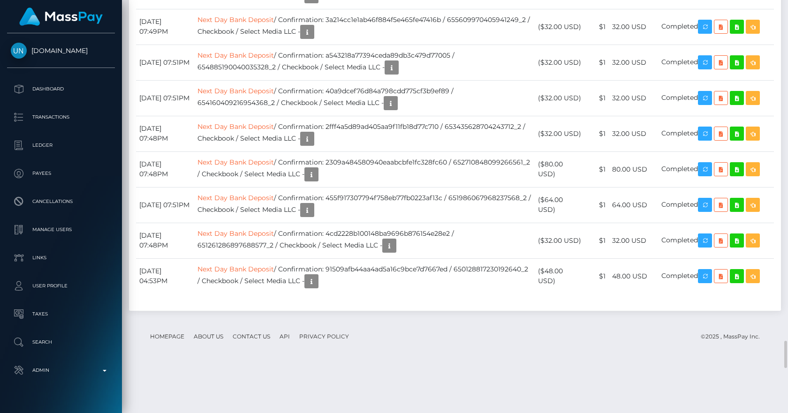
scroll to position [113, 204]
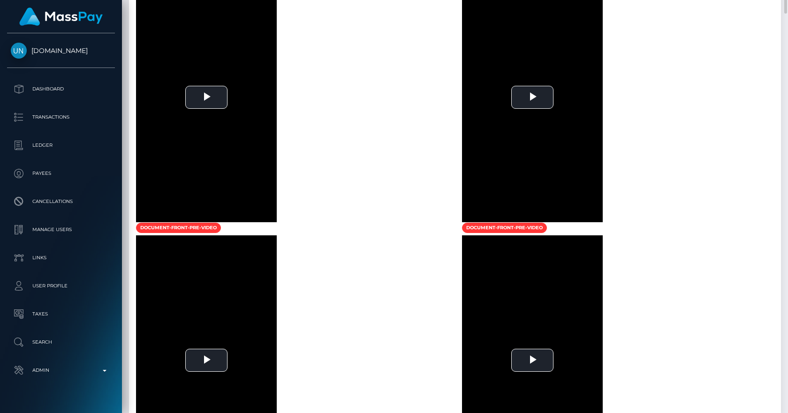
scroll to position [1453, 0]
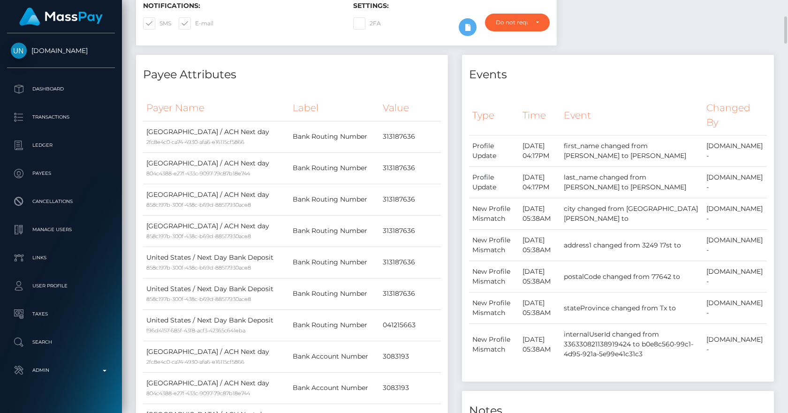
scroll to position [0, 0]
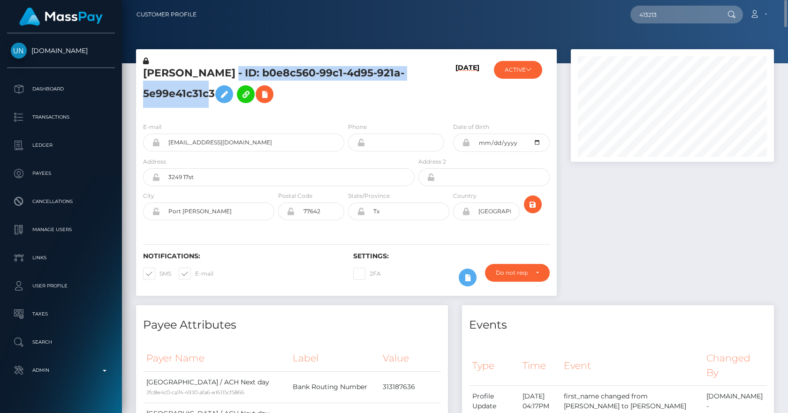
drag, startPoint x: 219, startPoint y: 71, endPoint x: 214, endPoint y: 90, distance: 19.4
click at [214, 90] on h5 "LILI NGUYEN - ID: b0e8c560-99c1-4d95-921a-5e99e41c31c3" at bounding box center [276, 87] width 267 height 42
copy h5 "ID: b0e8c560-99c1-4d95-921a-5e99e41c31c3"
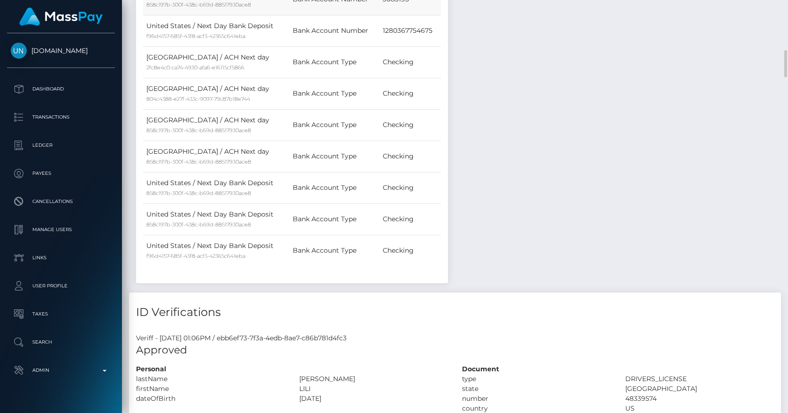
scroll to position [437, 0]
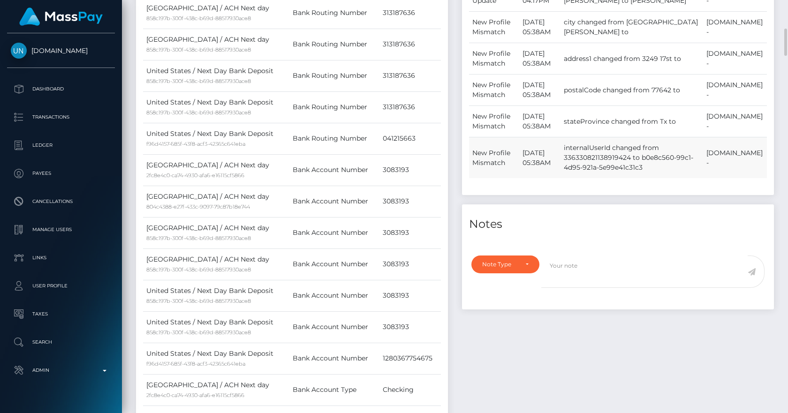
drag, startPoint x: 654, startPoint y: 186, endPoint x: 574, endPoint y: 170, distance: 82.2
click at [574, 170] on td "internalUserId changed from 336330821138919424 to b0e8c560-99c1-4d95-921a-5e99e…" at bounding box center [632, 158] width 142 height 41
copy td "internalUserId changed from 336330821138919424 to b0e8c560-99c1-4d95-921a-5e99e…"
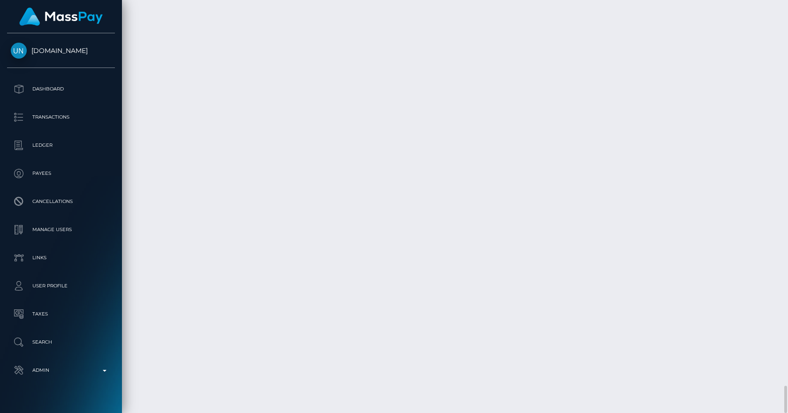
scroll to position [113, 204]
drag, startPoint x: 140, startPoint y: 132, endPoint x: 704, endPoint y: 322, distance: 595.0
copy table "Date/Time Description Amount Fee Received Status August 30, 2025 08:18PM ACH Ne…"
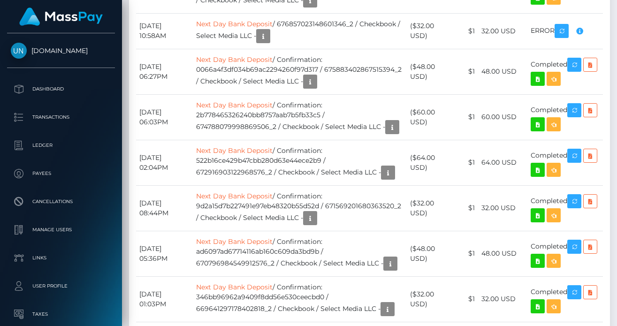
scroll to position [113, 146]
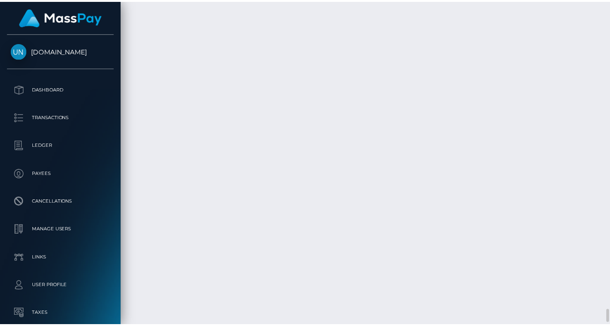
scroll to position [7759, 0]
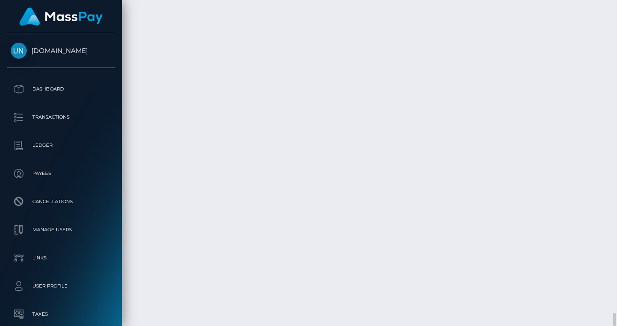
drag, startPoint x: 139, startPoint y: 188, endPoint x: 596, endPoint y: 241, distance: 460.2
copy table
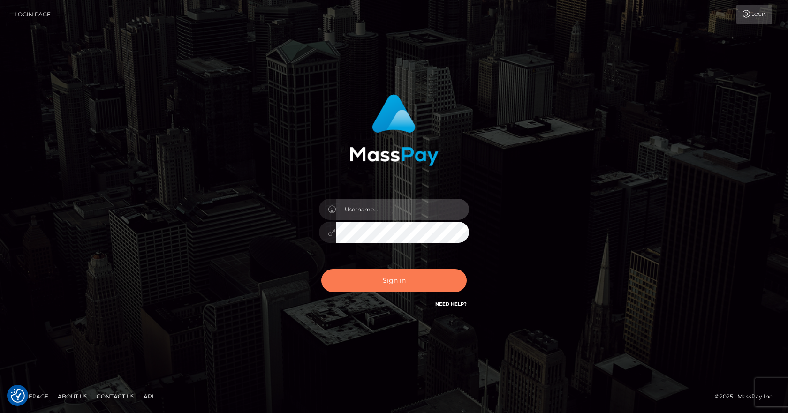
type input "vlad"
click at [373, 281] on button "Sign in" at bounding box center [393, 280] width 145 height 23
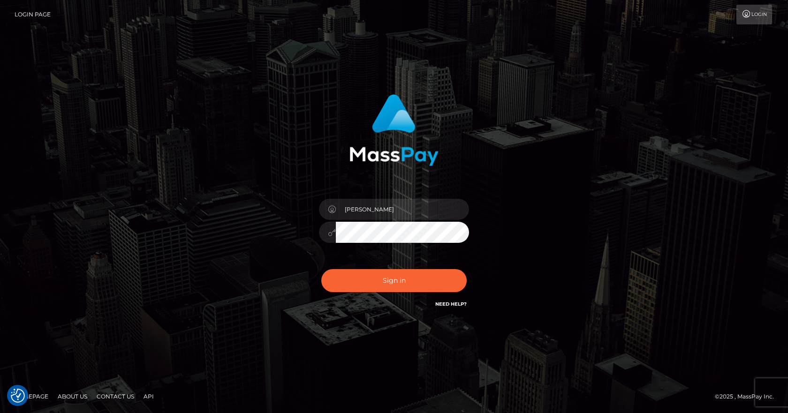
drag, startPoint x: 419, startPoint y: 261, endPoint x: 409, endPoint y: 268, distance: 12.0
click at [419, 261] on div "vlad" at bounding box center [394, 228] width 164 height 72
click at [391, 279] on button "Sign in" at bounding box center [393, 280] width 145 height 23
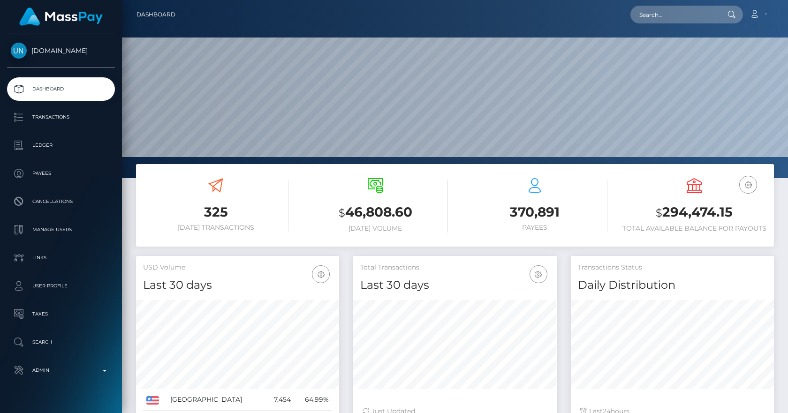
scroll to position [167, 204]
drag, startPoint x: 670, startPoint y: 9, endPoint x: 674, endPoint y: 14, distance: 6.3
click at [674, 14] on input "text" at bounding box center [675, 15] width 88 height 18
paste input "662095df-1254-11ef-91be-025282fda27f"
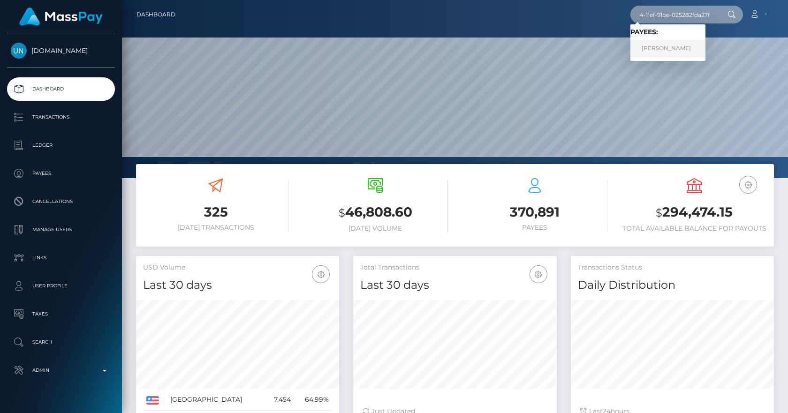
type input "662095df-1254-11ef-91be-025282fda27f"
click at [659, 47] on link "LILI NGUYEN" at bounding box center [668, 48] width 75 height 17
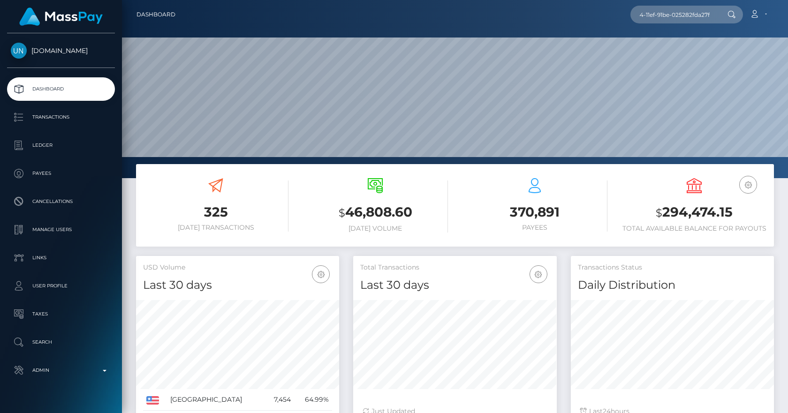
scroll to position [0, 0]
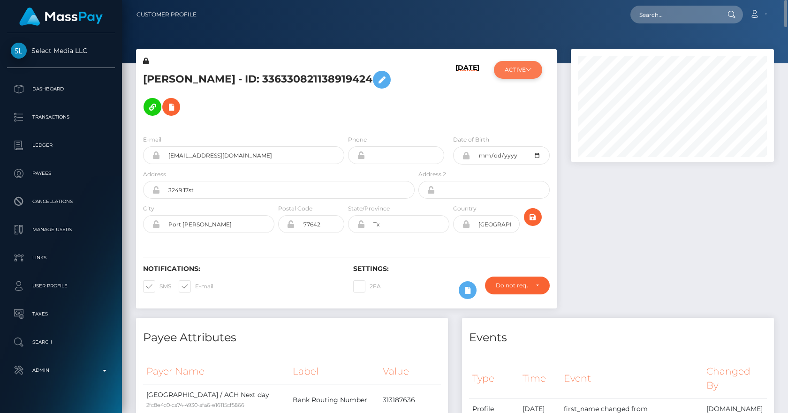
click at [538, 72] on button "ACTIVE" at bounding box center [518, 70] width 48 height 18
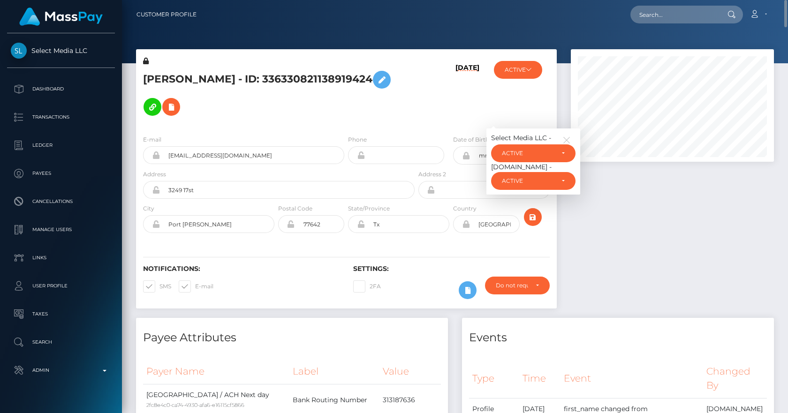
click at [629, 226] on div at bounding box center [672, 183] width 217 height 269
drag, startPoint x: 785, startPoint y: 250, endPoint x: 801, endPoint y: 1, distance: 249.3
click at [788, 1] on html "Select Media LLC Dashboard Transactions Ledger Payees Links Taxes" at bounding box center [394, 206] width 788 height 413
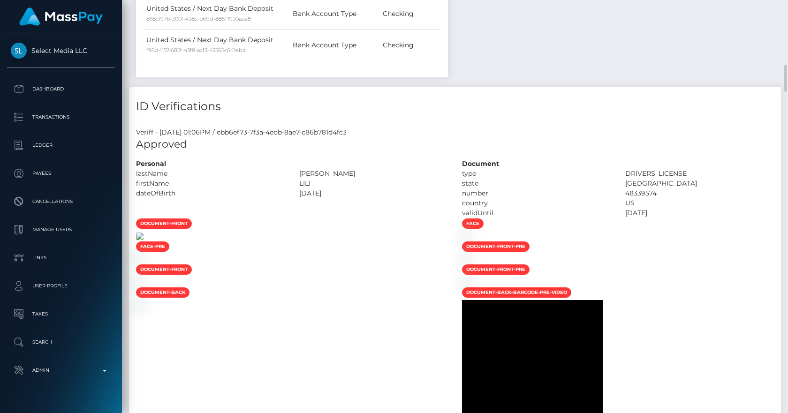
scroll to position [1203, 0]
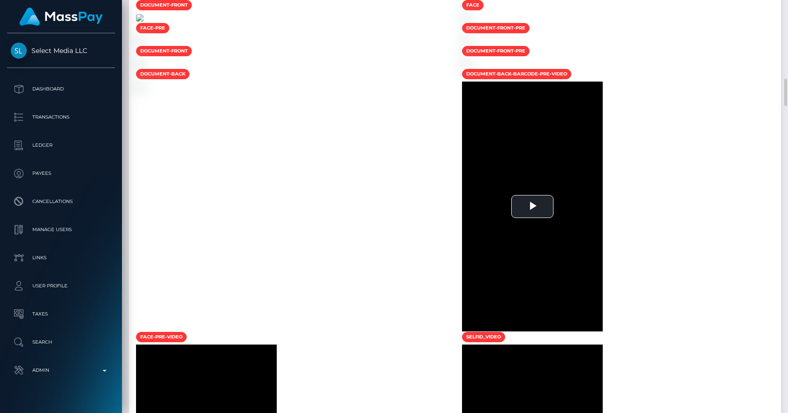
click at [144, 22] on img at bounding box center [140, 18] width 8 height 8
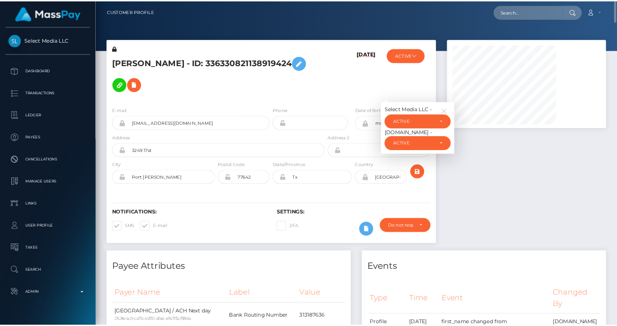
scroll to position [469209, 469175]
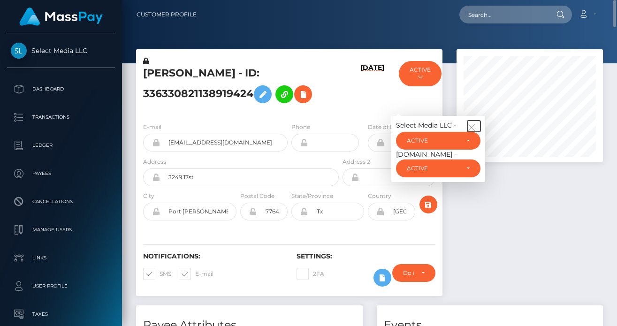
click at [468, 127] on icon "button" at bounding box center [471, 127] width 8 height 8
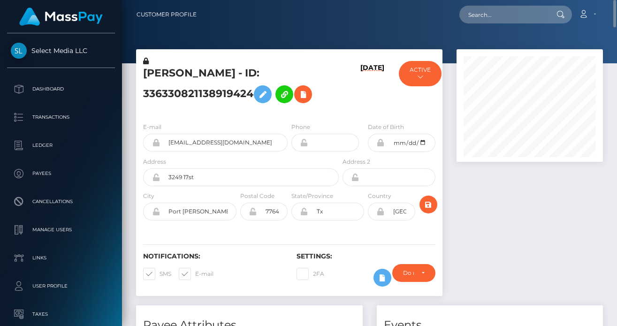
click at [343, 106] on div "08/30/25" at bounding box center [366, 85] width 51 height 59
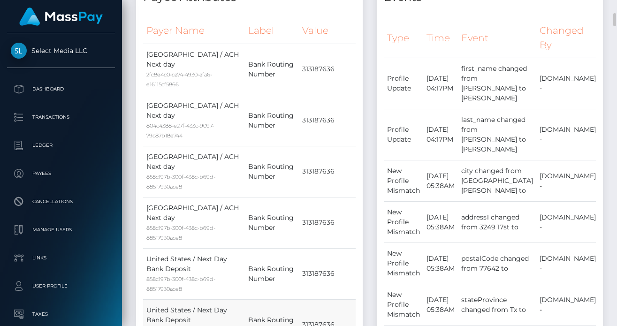
scroll to position [547, 0]
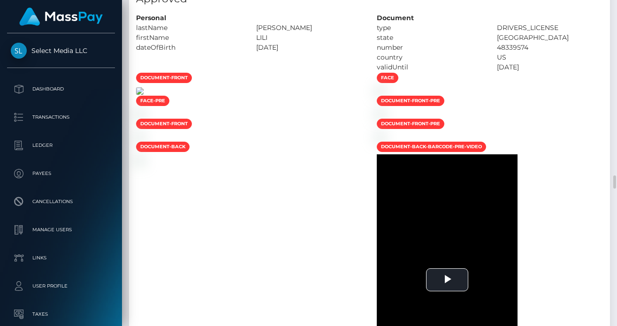
scroll to position [1640, 0]
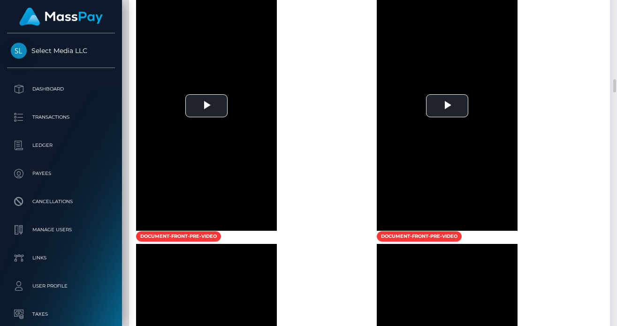
scroll to position [2078, 0]
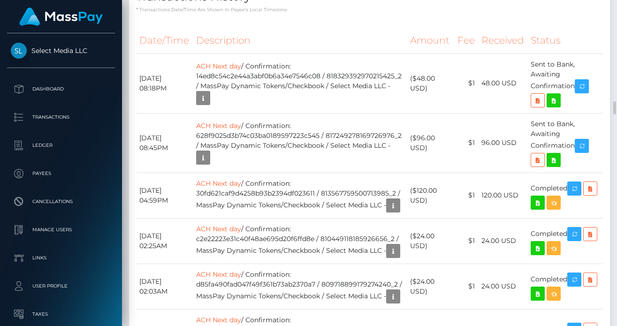
scroll to position [2624, 0]
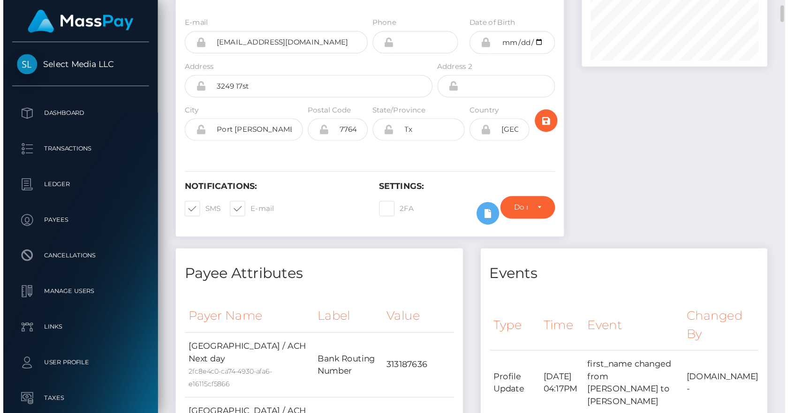
scroll to position [0, 0]
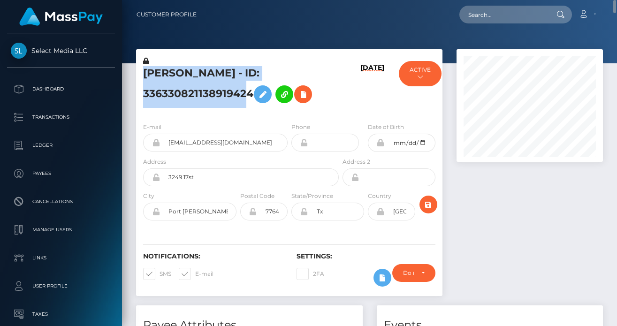
drag, startPoint x: 250, startPoint y: 90, endPoint x: 134, endPoint y: 71, distance: 117.4
click at [134, 71] on div "LILI NGUYEN - ID: 336330821138919424 08/30/25 ACTIVE ACTIVE" at bounding box center [289, 177] width 321 height 256
copy div "LILI NGUYEN - ID: 336330821138919424"
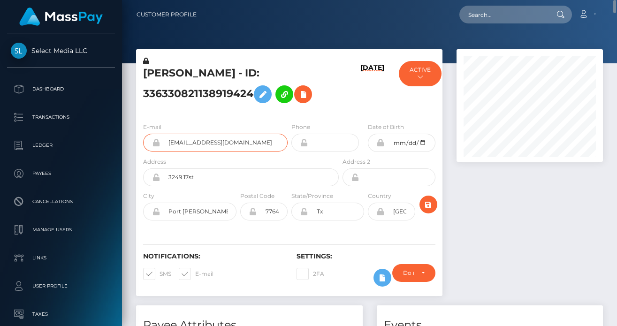
drag, startPoint x: 238, startPoint y: 145, endPoint x: 146, endPoint y: 143, distance: 92.0
click at [146, 143] on div "liliandlili89@gmail.com" at bounding box center [215, 143] width 145 height 18
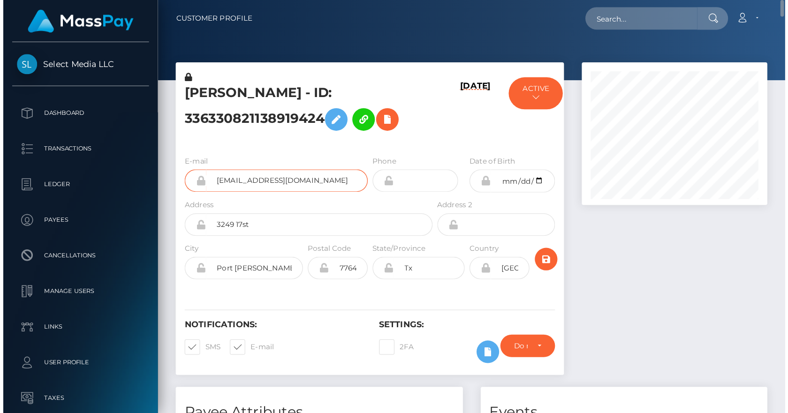
scroll to position [113, 204]
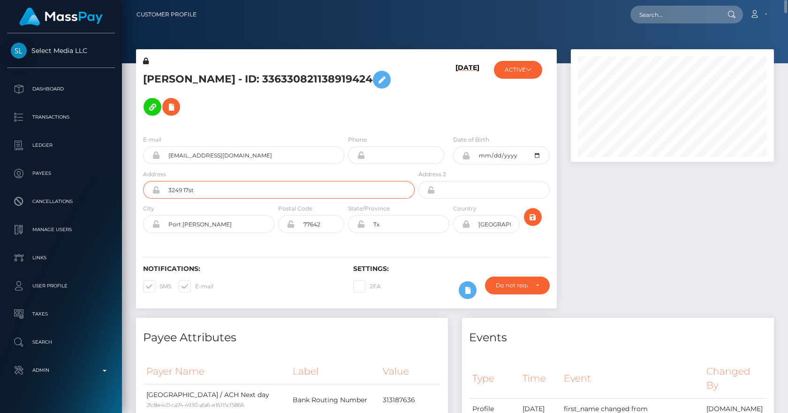
drag, startPoint x: 229, startPoint y: 195, endPoint x: 145, endPoint y: 193, distance: 83.1
click at [145, 193] on div "3249 17st" at bounding box center [279, 190] width 272 height 18
drag, startPoint x: 234, startPoint y: 224, endPoint x: 163, endPoint y: 223, distance: 71.4
click at [163, 223] on input "Port arthur" at bounding box center [217, 224] width 115 height 18
click at [318, 222] on input "77642" at bounding box center [319, 224] width 49 height 18
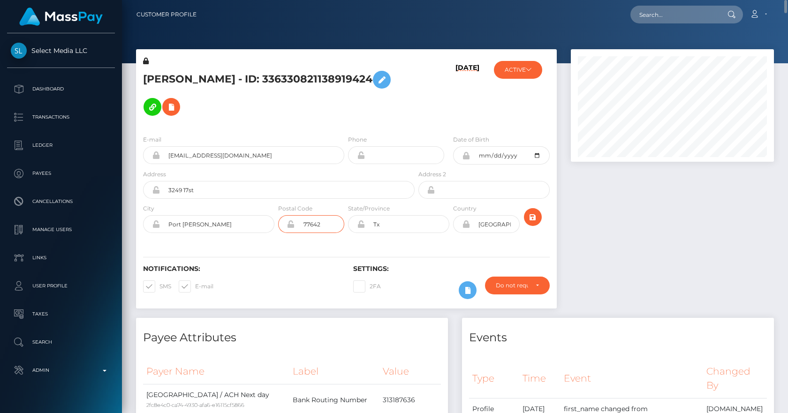
click at [318, 222] on input "77642" at bounding box center [319, 224] width 49 height 18
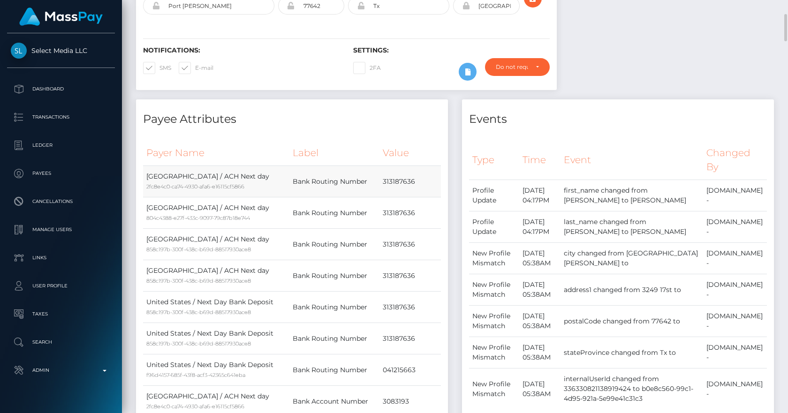
scroll to position [328, 0]
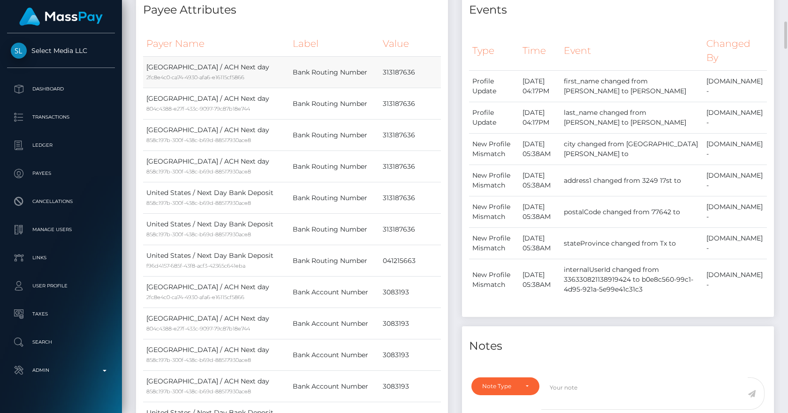
drag, startPoint x: 291, startPoint y: 69, endPoint x: 427, endPoint y: 72, distance: 135.2
click at [420, 72] on tr "United States / ACH Next day 2fc8e4c0-ca74-4930-afa6-e16115cf5866 Bank Routing …" at bounding box center [292, 72] width 298 height 31
copy tr "Bank Routing Number 313187636"
click at [218, 81] on small "2fc8e4c0-ca74-4930-afa6-e16115cf5866" at bounding box center [195, 77] width 98 height 7
click at [212, 77] on small "2fc8e4c0-ca74-4930-afa6-e16115cf5866" at bounding box center [195, 77] width 98 height 7
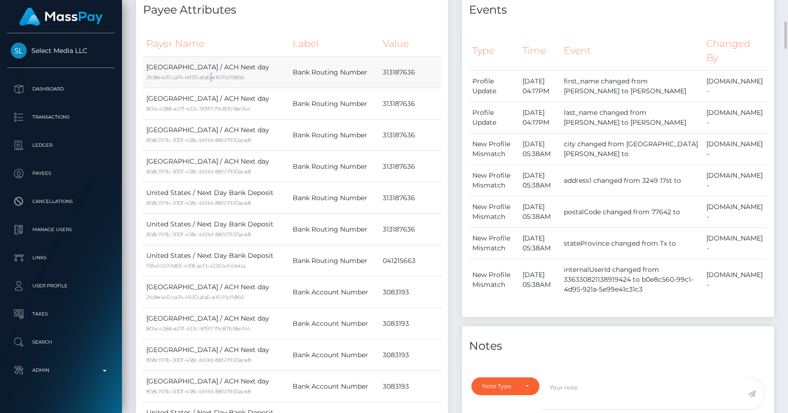
click at [212, 77] on small "2fc8e4c0-ca74-4930-afa6-e16115cf5866" at bounding box center [195, 77] width 98 height 7
click at [227, 74] on div "2fc8e4c0-ca74-4930-afa6-e16115cf5866" at bounding box center [216, 77] width 140 height 10
drag, startPoint x: 416, startPoint y: 295, endPoint x: 294, endPoint y: 293, distance: 122.0
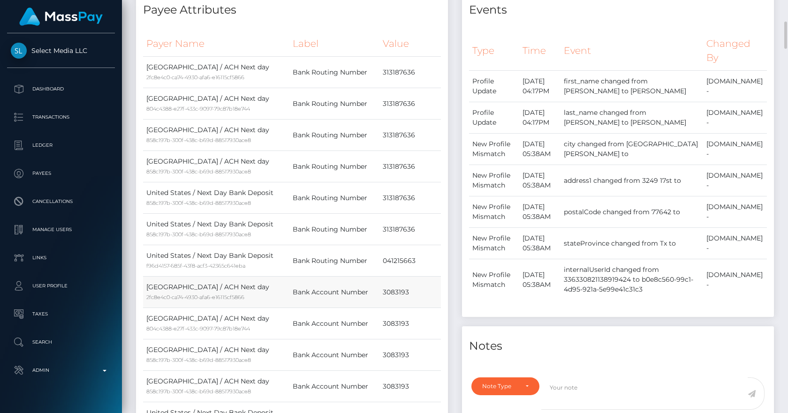
click at [294, 293] on tr "United States / ACH Next day 2fc8e4c0-ca74-4930-afa6-e16115cf5866 Bank Account …" at bounding box center [292, 292] width 298 height 31
copy tr "Bank Account Number 3083193"
drag, startPoint x: 418, startPoint y: 259, endPoint x: 293, endPoint y: 265, distance: 125.5
click at [293, 265] on tr "United States / Next Day Bank Deposit f96d4157-685f-43f8-acf3-42365c641eba Bank…" at bounding box center [292, 260] width 298 height 31
copy tr "Bank Routing Number 041215663"
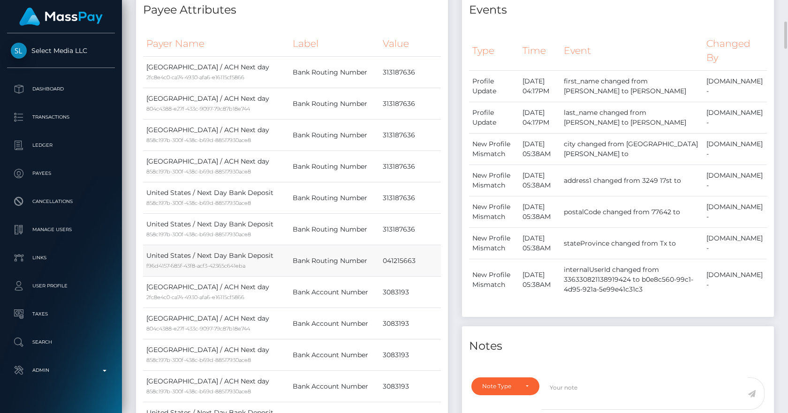
click at [228, 267] on small "f96d4157-685f-43f8-acf3-42365c641eba" at bounding box center [195, 266] width 99 height 7
copy small "42365c641eba"
click at [455, 203] on div "Events Type Time Event Changed By" at bounding box center [618, 366] width 326 height 753
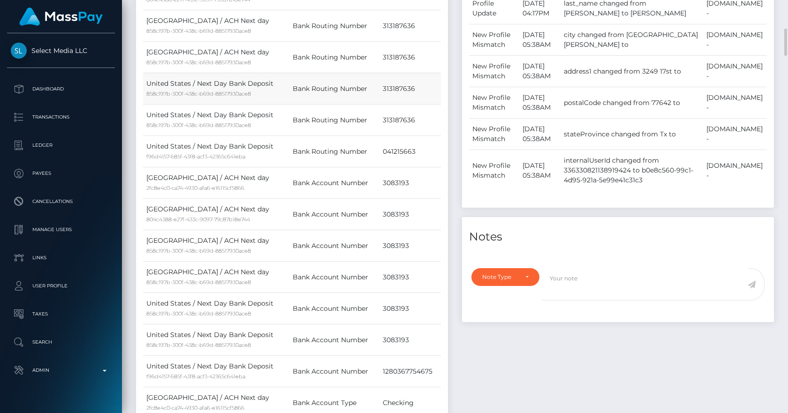
scroll to position [547, 0]
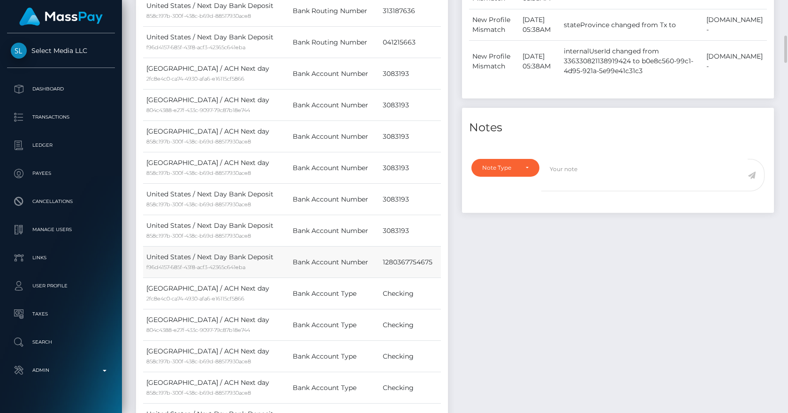
drag, startPoint x: 436, startPoint y: 260, endPoint x: 292, endPoint y: 261, distance: 143.6
click at [292, 261] on tr "United States / Next Day Bank Deposit f96d4157-685f-43f8-acf3-42365c641eba Bank…" at bounding box center [292, 262] width 298 height 31
copy tr "Bank Account Number 1280367754675"
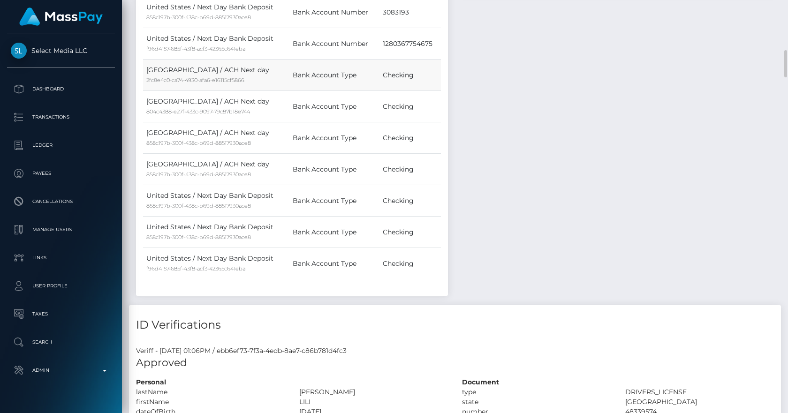
drag, startPoint x: 417, startPoint y: 75, endPoint x: 294, endPoint y: 70, distance: 123.5
click at [294, 70] on tr "United States / ACH Next day 2fc8e4c0-ca74-4930-afa6-e16115cf5866 Bank Account …" at bounding box center [292, 75] width 298 height 31
copy tr "Bank Account Type Checking"
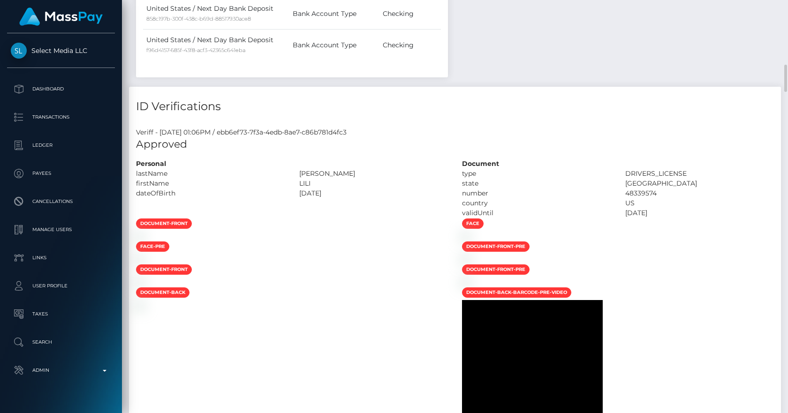
drag, startPoint x: 464, startPoint y: 162, endPoint x: 661, endPoint y: 210, distance: 203.3
click at [661, 210] on div "Document type DRIVERS_LICENSE state" at bounding box center [618, 188] width 326 height 59
copy div "Document type DRIVERS_LICENSE state TX number 48339574 country US validUntil 20…"
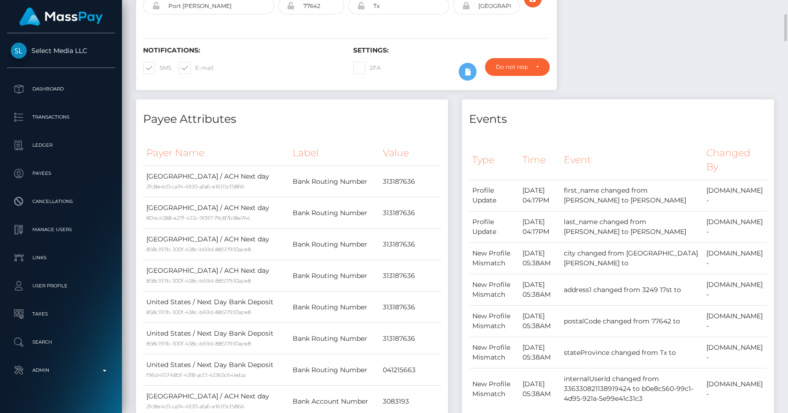
scroll to position [0, 0]
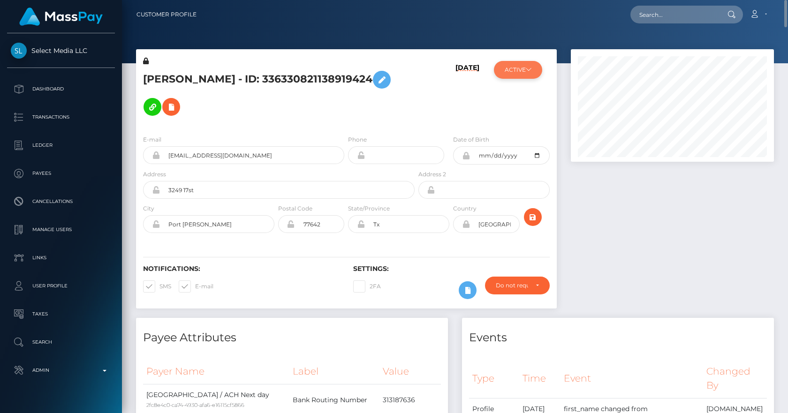
click at [535, 72] on button "ACTIVE" at bounding box center [518, 70] width 48 height 18
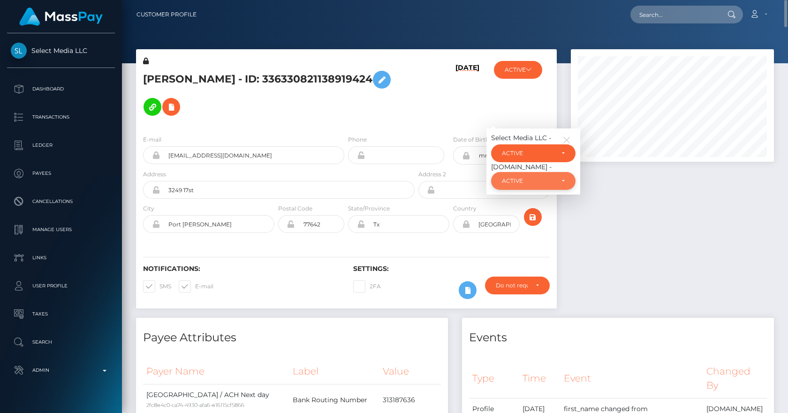
click at [511, 182] on div "ACTIVE" at bounding box center [528, 181] width 52 height 8
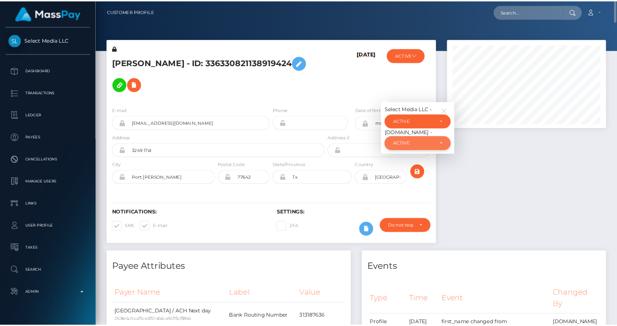
scroll to position [113, 204]
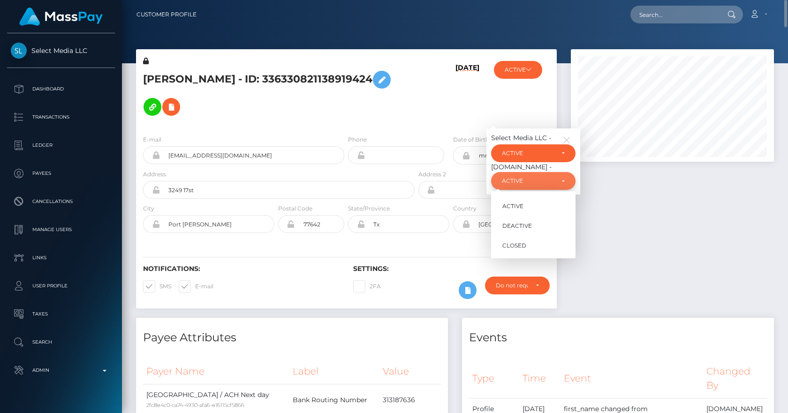
click at [511, 182] on div "ACTIVE" at bounding box center [528, 181] width 52 height 8
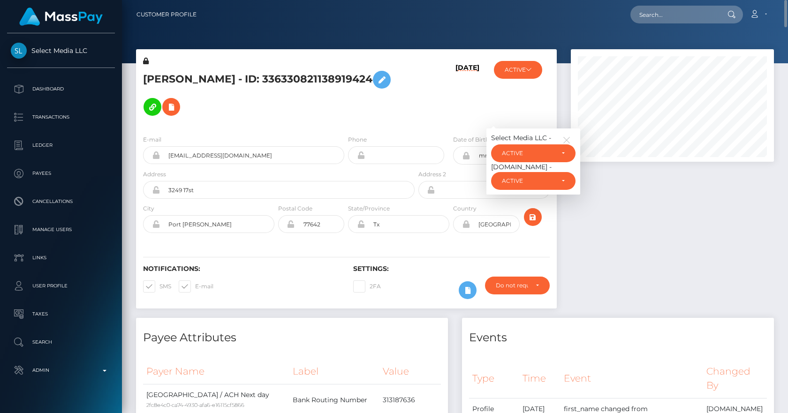
click at [444, 115] on div "08/30/25" at bounding box center [452, 91] width 70 height 71
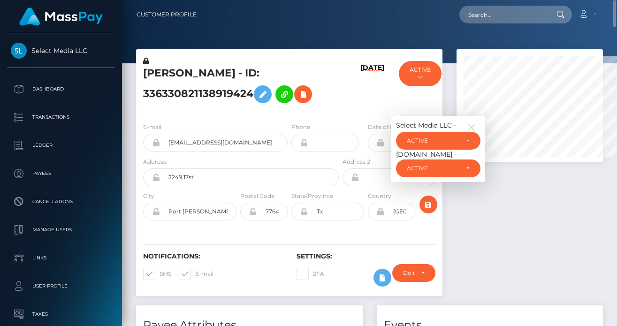
scroll to position [469209, 469175]
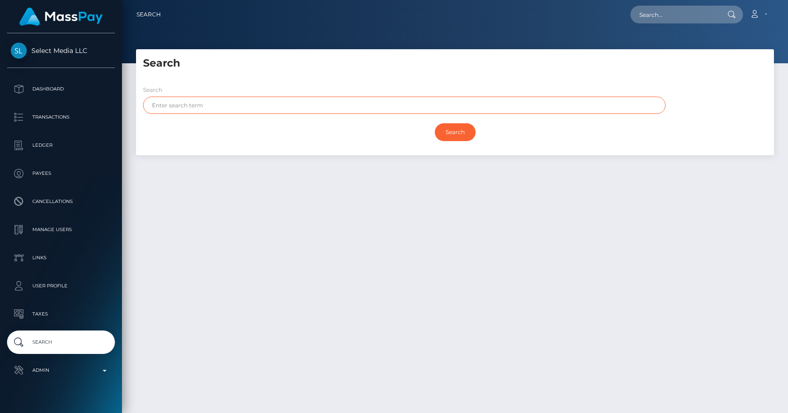
click at [183, 105] on input "text" at bounding box center [404, 105] width 523 height 17
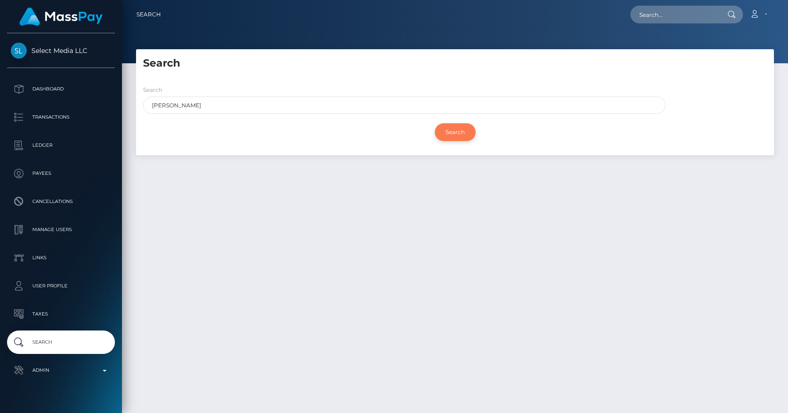
click at [462, 136] on input "Search" at bounding box center [455, 132] width 41 height 18
click at [296, 69] on h5 "Search" at bounding box center [455, 63] width 624 height 15
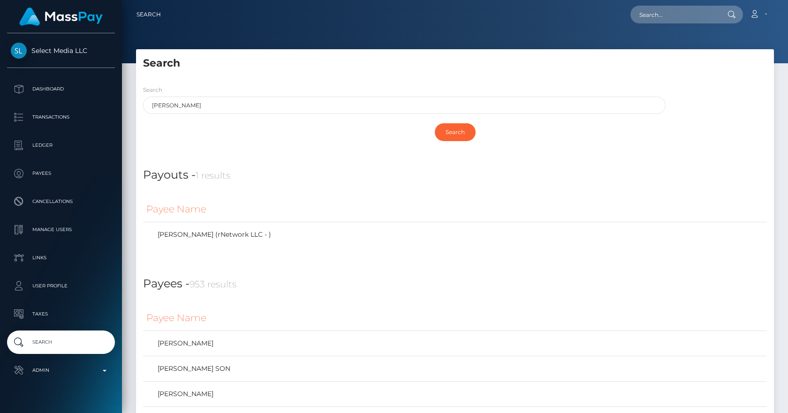
click at [393, 134] on div "Search" at bounding box center [455, 132] width 624 height 27
click at [446, 133] on input "Search" at bounding box center [455, 132] width 41 height 18
click at [168, 102] on input "nguyen" at bounding box center [404, 105] width 523 height 17
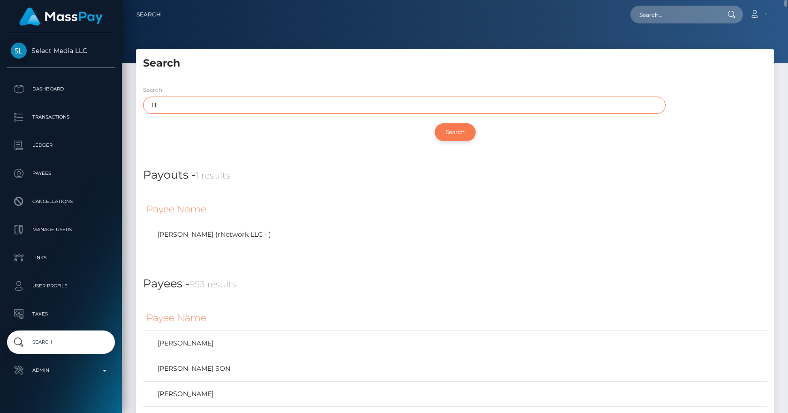
type input "lili"
click at [445, 126] on input "Search" at bounding box center [455, 132] width 41 height 18
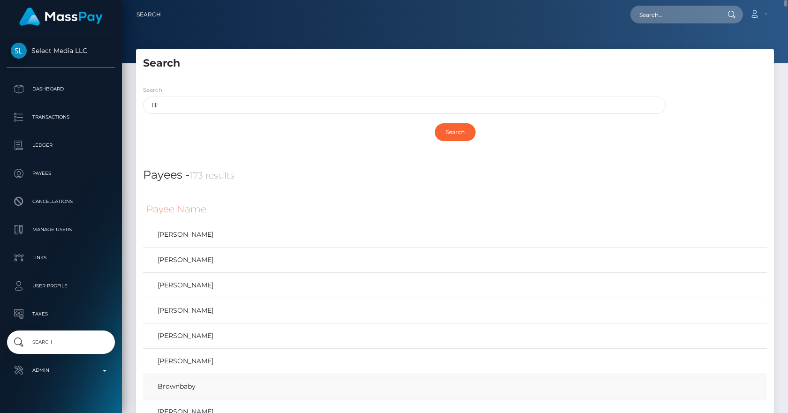
click at [183, 385] on link "Brownbaby" at bounding box center [455, 387] width 618 height 14
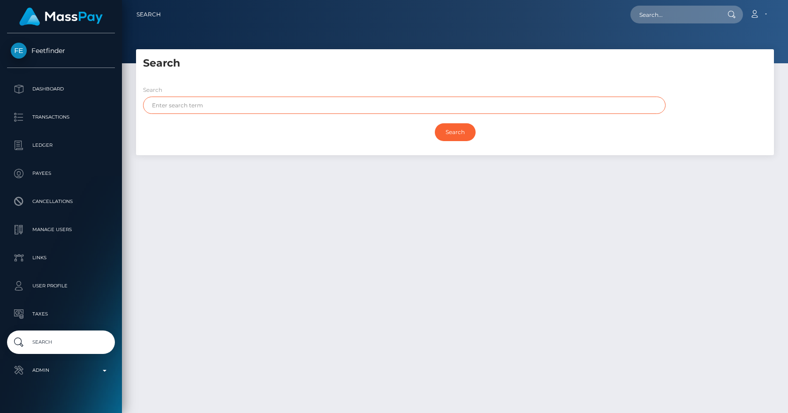
click at [261, 112] on input "text" at bounding box center [404, 105] width 523 height 17
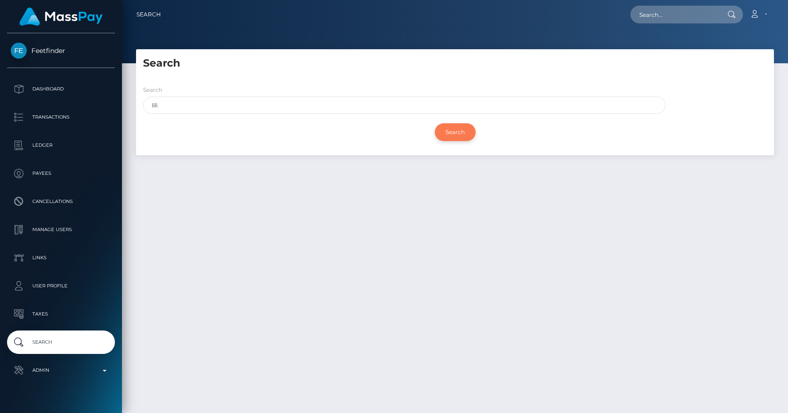
click at [454, 139] on input "Search" at bounding box center [455, 132] width 41 height 18
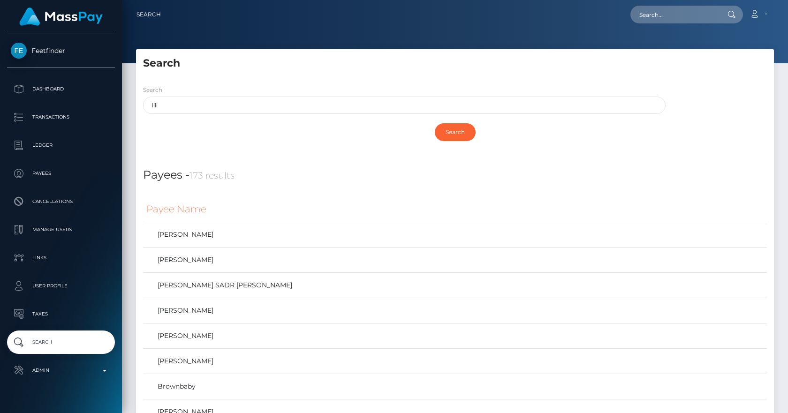
click at [282, 137] on div "Search" at bounding box center [455, 132] width 624 height 27
click at [274, 136] on div "Search" at bounding box center [455, 132] width 624 height 27
click at [273, 136] on div "Search" at bounding box center [455, 132] width 624 height 27
click at [264, 135] on div "Search" at bounding box center [455, 132] width 624 height 27
click at [176, 106] on input "lili" at bounding box center [404, 105] width 523 height 17
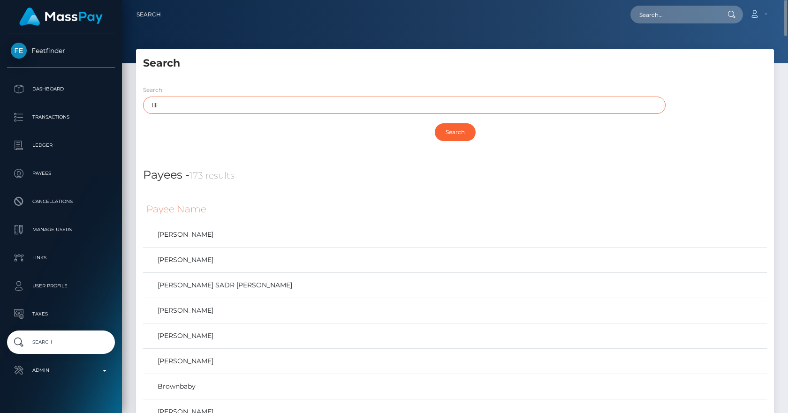
click at [176, 106] on input "lili" at bounding box center [404, 105] width 523 height 17
type input "jen"
click at [441, 135] on input "Search" at bounding box center [455, 132] width 41 height 18
click at [217, 102] on input "jen" at bounding box center [404, 105] width 523 height 17
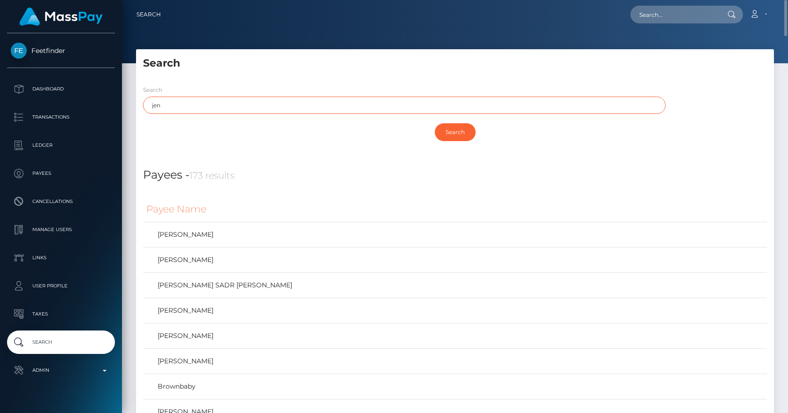
click at [435, 123] on input "Search" at bounding box center [455, 132] width 41 height 18
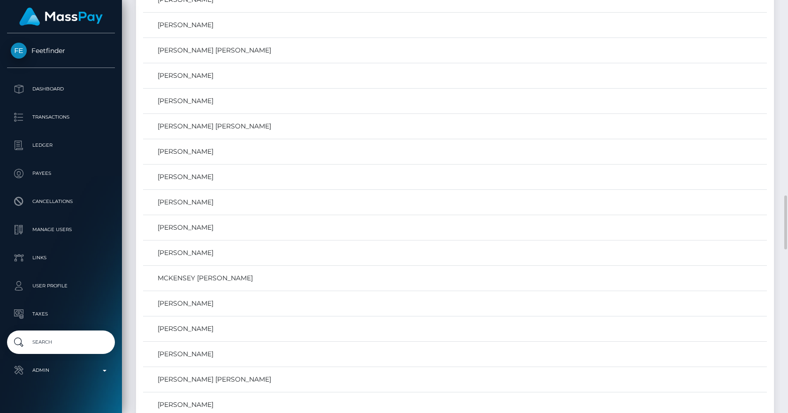
scroll to position [656, 0]
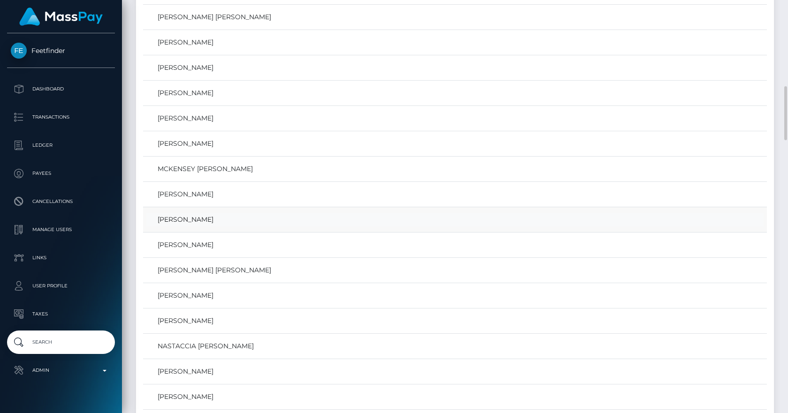
click at [198, 223] on link "[PERSON_NAME]" at bounding box center [455, 220] width 618 height 14
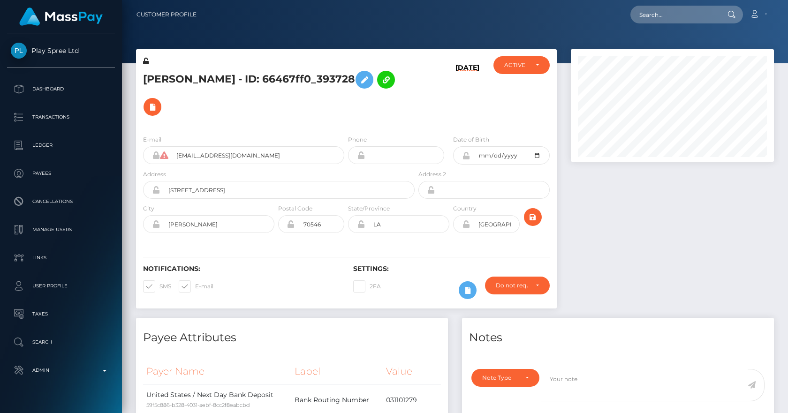
scroll to position [113, 204]
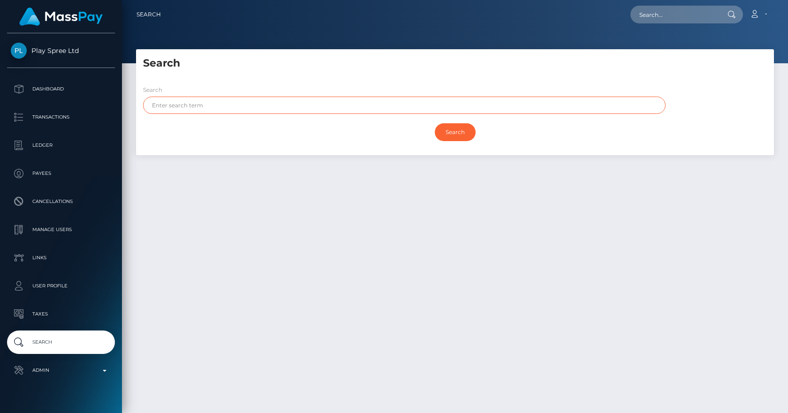
click at [203, 104] on input "text" at bounding box center [404, 105] width 523 height 17
type input "je"
click at [435, 123] on input "Search" at bounding box center [455, 132] width 41 height 18
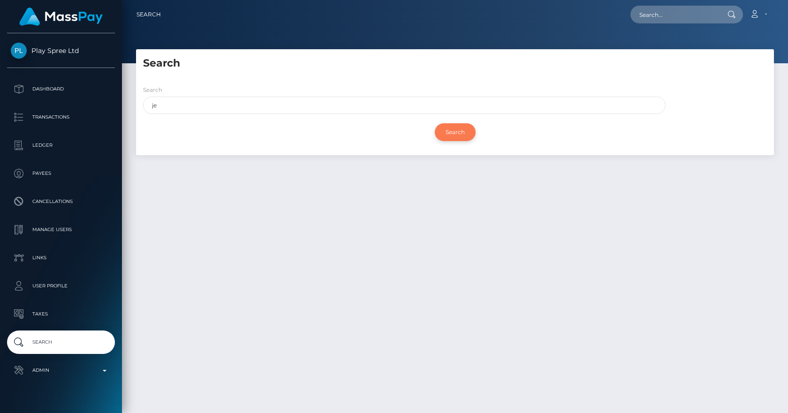
click at [453, 134] on input "Search" at bounding box center [455, 132] width 41 height 18
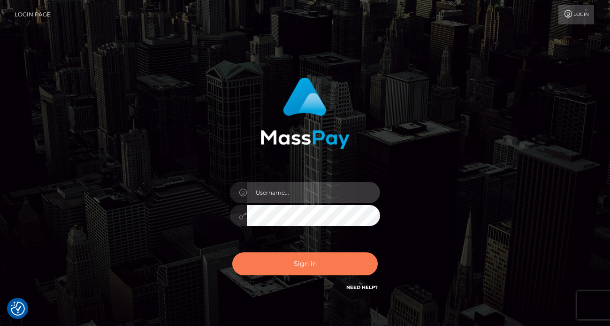
type input "[PERSON_NAME]"
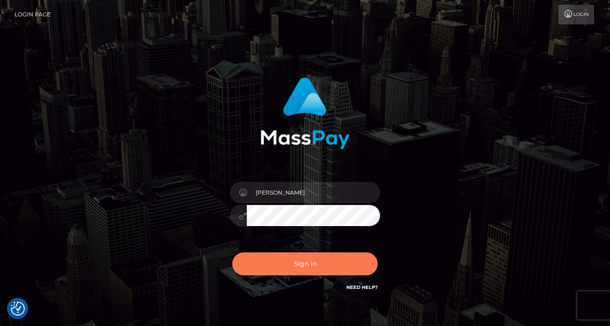
click at [299, 261] on button "Sign in" at bounding box center [304, 263] width 145 height 23
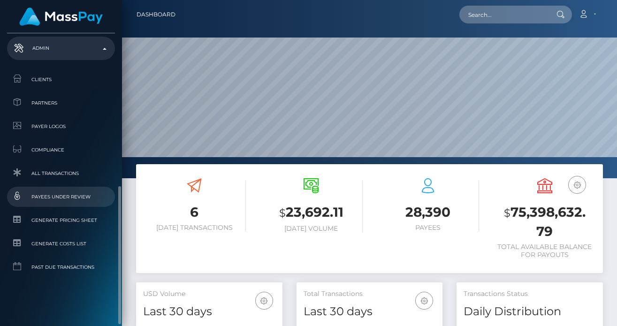
click at [61, 188] on link "Payees under Review" at bounding box center [61, 197] width 108 height 20
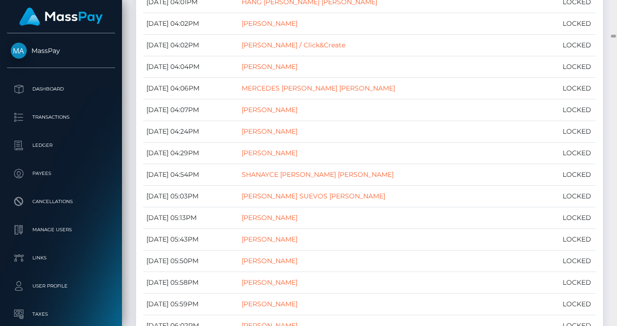
scroll to position [3935, 0]
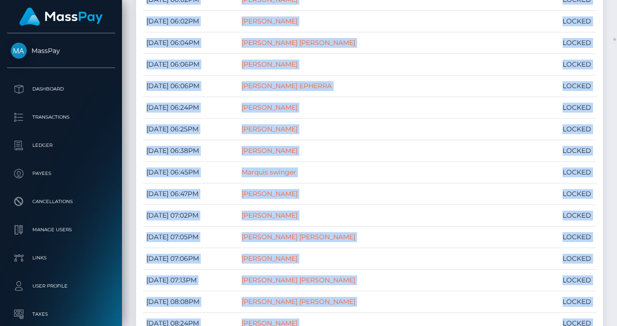
drag, startPoint x: 613, startPoint y: 38, endPoint x: 600, endPoint y: 117, distance: 80.9
click at [600, 117] on div "Admin Payees under Review Loading... Loading... Account Logout" at bounding box center [369, 163] width 495 height 326
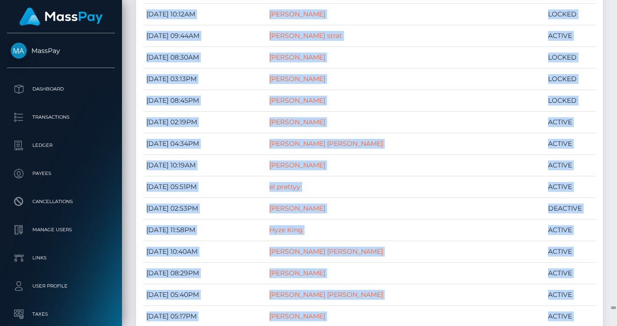
scroll to position [33380, 0]
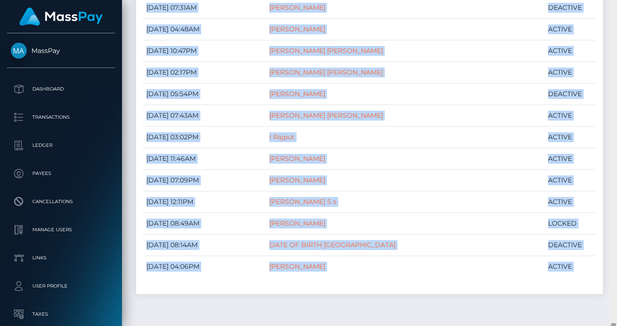
drag, startPoint x: 615, startPoint y: 38, endPoint x: 559, endPoint y: 300, distance: 267.4
click at [597, 325] on div "Admin Payees under Review Loading... Loading... Account Logout" at bounding box center [369, 163] width 495 height 326
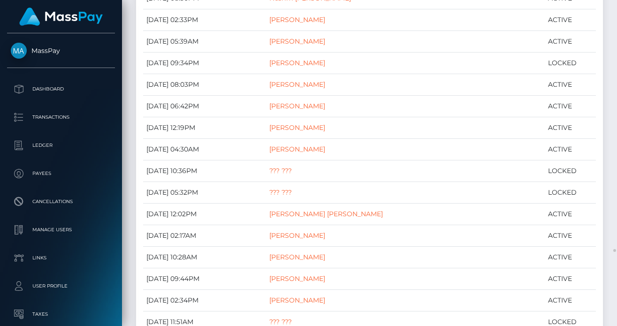
scroll to position [25288, 0]
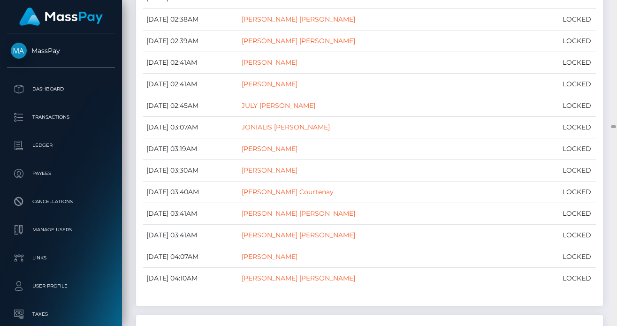
drag, startPoint x: 615, startPoint y: 243, endPoint x: 612, endPoint y: 128, distance: 115.5
click at [612, 128] on div at bounding box center [613, 126] width 5 height 3
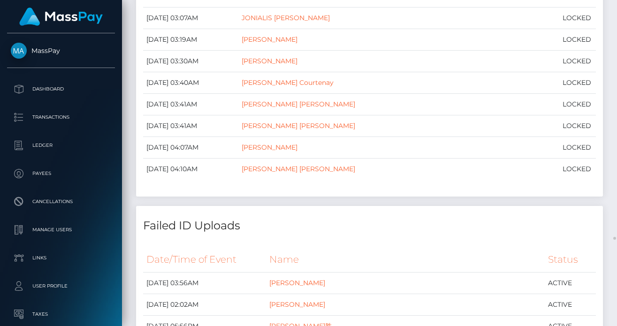
scroll to position [13201, 0]
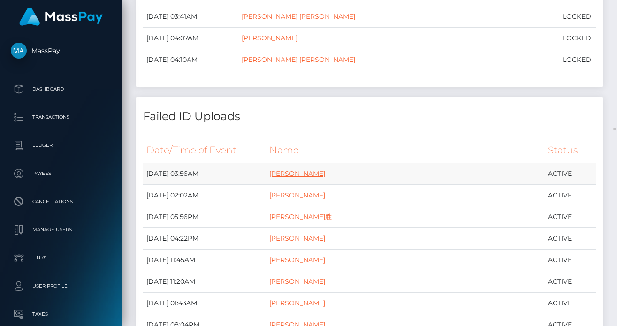
click at [325, 169] on link "[PERSON_NAME]" at bounding box center [297, 173] width 56 height 8
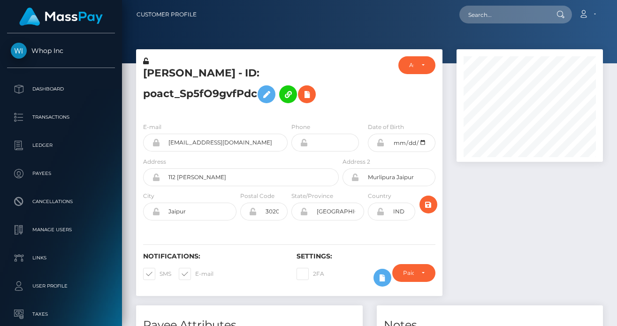
scroll to position [113, 146]
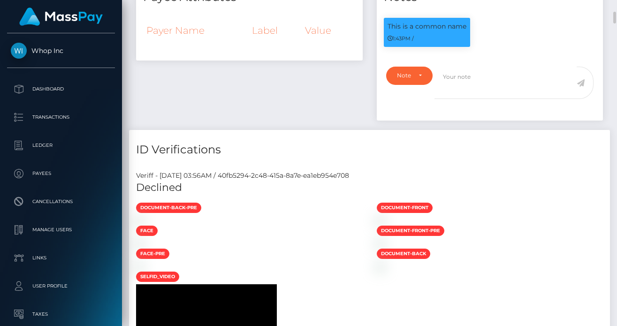
click at [321, 107] on div "Payee Attributes Payer Name Label Value" at bounding box center [249, 53] width 241 height 153
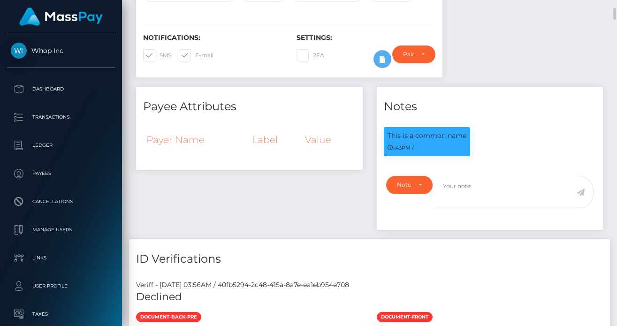
scroll to position [0, 0]
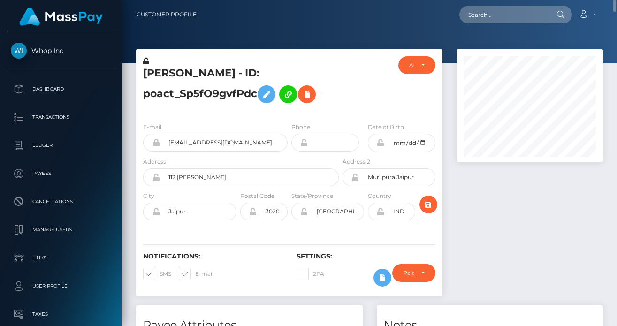
click at [285, 56] on div "Abhishek Pareek - ID: poact_Sp5fO9gvfPdc" at bounding box center [238, 85] width 205 height 59
click at [310, 75] on h5 "Abhishek Pareek - ID: poact_Sp5fO9gvfPdc" at bounding box center [238, 87] width 191 height 42
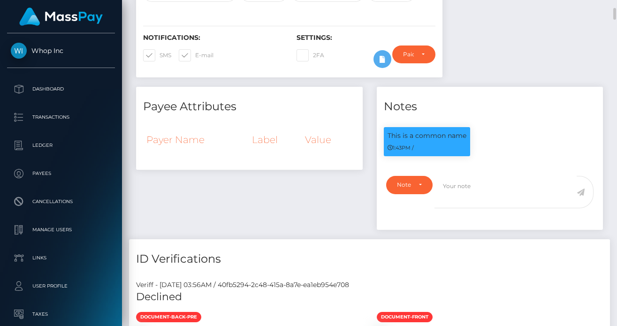
click at [216, 181] on div "Payee Attributes Payer Name Label Value" at bounding box center [249, 163] width 241 height 153
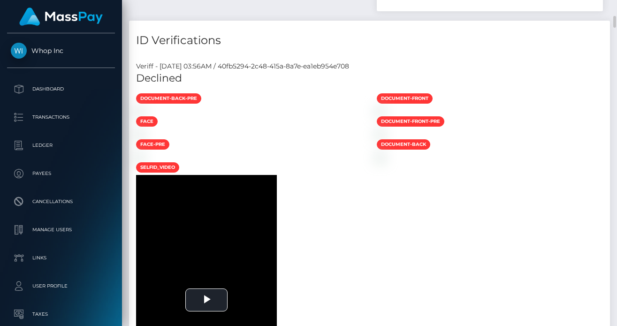
scroll to position [328, 0]
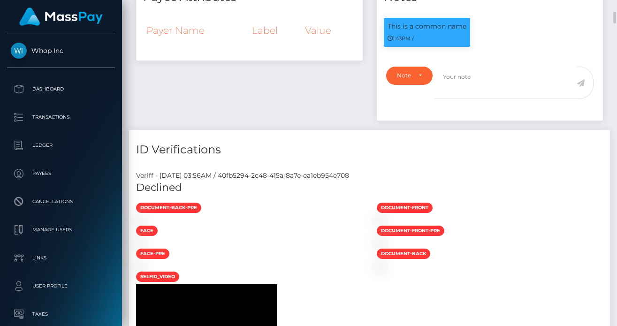
click at [169, 95] on div "Payee Attributes Payer Name Label Value" at bounding box center [249, 53] width 241 height 153
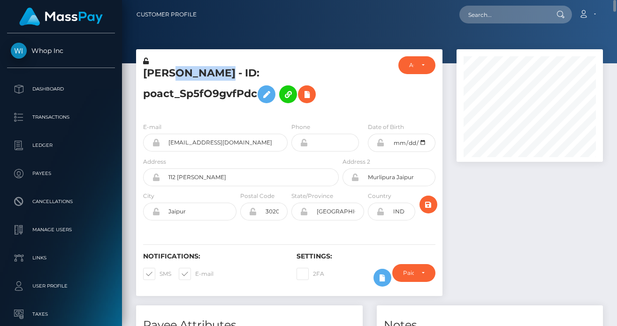
drag, startPoint x: 177, startPoint y: 70, endPoint x: 216, endPoint y: 69, distance: 39.0
click at [216, 69] on h5 "Abhishek Pareek - ID: poact_Sp5fO9gvfPdc" at bounding box center [238, 87] width 191 height 42
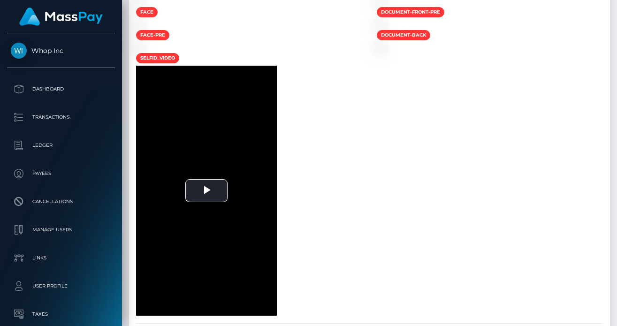
scroll to position [328, 0]
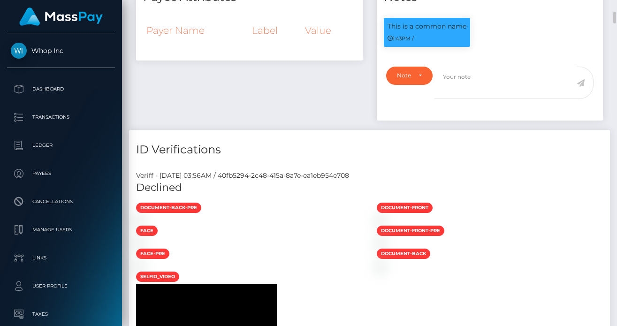
click at [154, 80] on div "Payee Attributes Payer Name Label Value" at bounding box center [249, 53] width 241 height 153
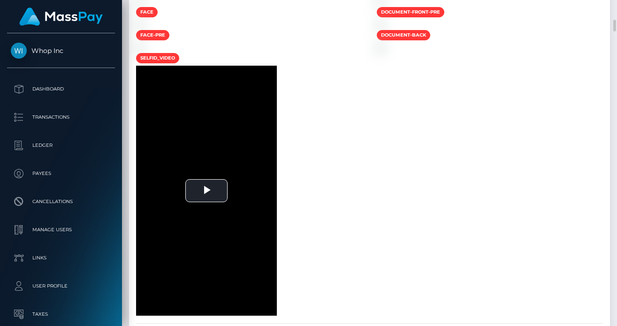
scroll to position [437, 0]
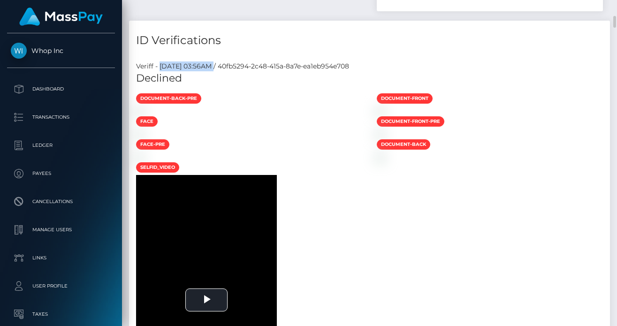
drag, startPoint x: 233, startPoint y: 62, endPoint x: 161, endPoint y: 63, distance: 72.3
click at [161, 63] on div "Veriff - September 2, 2025 03:56AM / 40fb5294-2c48-415a-8a7e-ea1eb954e708" at bounding box center [369, 66] width 481 height 10
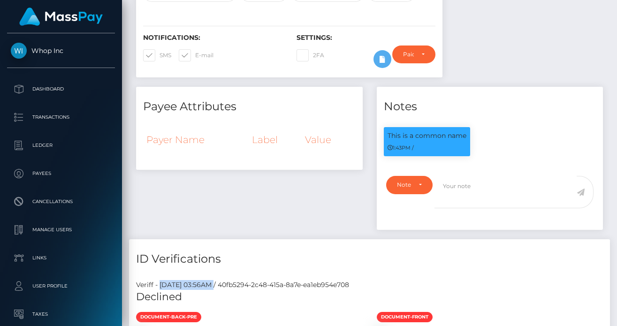
scroll to position [0, 0]
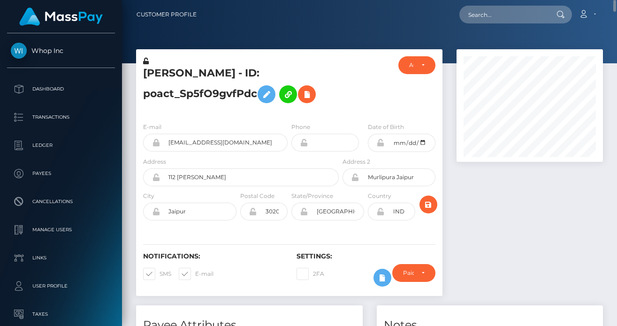
click at [449, 108] on div "Abhishek Pareek - ID: poact_Sp5fO9gvfPdc ACTIVE DEACTIVE CLOSED" at bounding box center [289, 177] width 321 height 256
click at [345, 75] on div at bounding box center [366, 85] width 51 height 59
drag, startPoint x: 259, startPoint y: 93, endPoint x: 145, endPoint y: 71, distance: 115.8
click at [145, 71] on h5 "Abhishek Pareek - ID: poact_Sp5fO9gvfPdc" at bounding box center [238, 87] width 191 height 42
click at [297, 57] on div "Abhishek Pareek - ID: poact_Sp5fO9gvfPdc" at bounding box center [238, 85] width 205 height 59
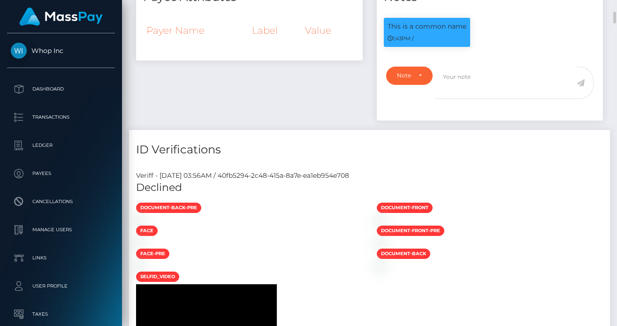
scroll to position [437, 0]
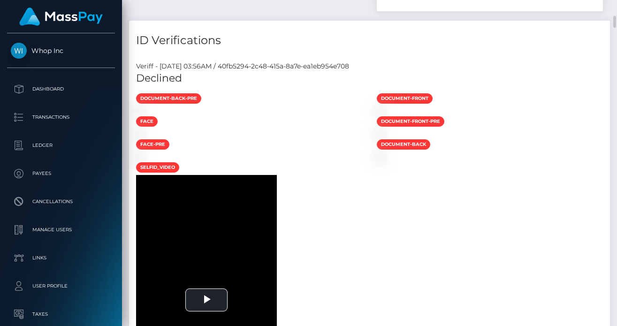
click at [148, 78] on h5 "Declined" at bounding box center [369, 78] width 467 height 15
drag, startPoint x: 151, startPoint y: 77, endPoint x: 172, endPoint y: 72, distance: 22.2
click at [172, 72] on h5 "Declined" at bounding box center [369, 78] width 467 height 15
click at [160, 79] on h5 "Declined" at bounding box center [369, 78] width 467 height 15
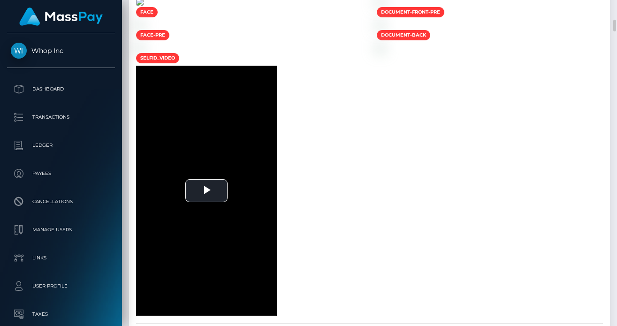
scroll to position [328, 0]
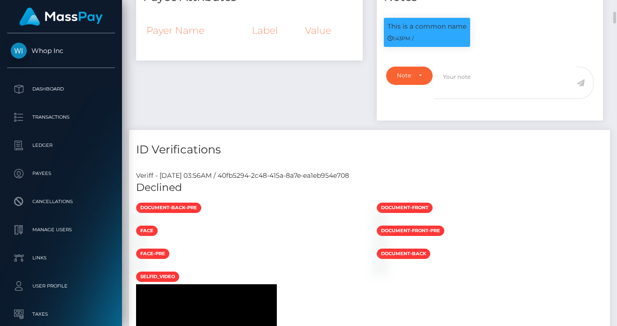
click at [145, 187] on h5 "Declined" at bounding box center [369, 188] width 467 height 15
click at [178, 174] on div "Veriff - September 2, 2025 03:56AM / 40fb5294-2c48-415a-8a7e-ea1eb954e708" at bounding box center [369, 176] width 481 height 10
click at [156, 190] on h5 "Declined" at bounding box center [369, 188] width 467 height 15
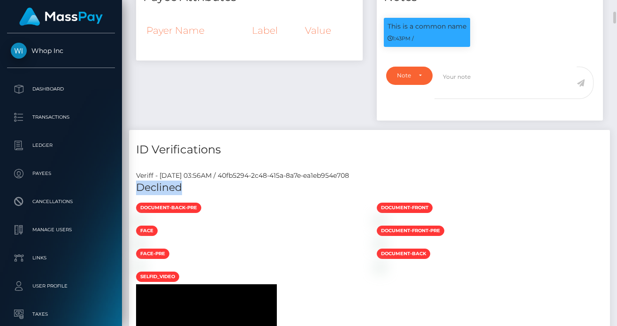
scroll to position [437, 0]
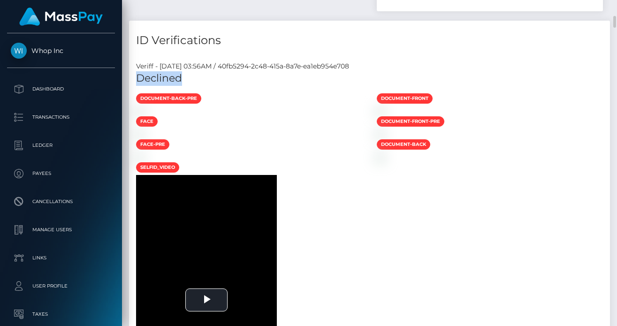
click at [163, 76] on h5 "Declined" at bounding box center [369, 78] width 467 height 15
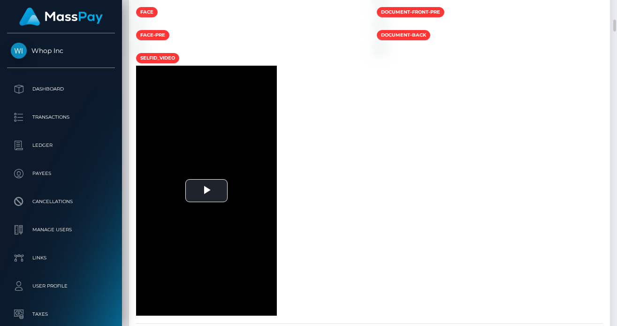
scroll to position [328, 0]
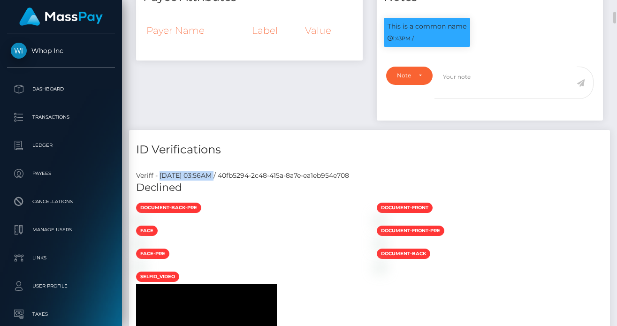
drag, startPoint x: 160, startPoint y: 171, endPoint x: 229, endPoint y: 164, distance: 69.8
click at [186, 175] on div "Veriff - September 2, 2025 03:56AM / 40fb5294-2c48-415a-8a7e-ea1eb954e708" at bounding box center [369, 176] width 481 height 10
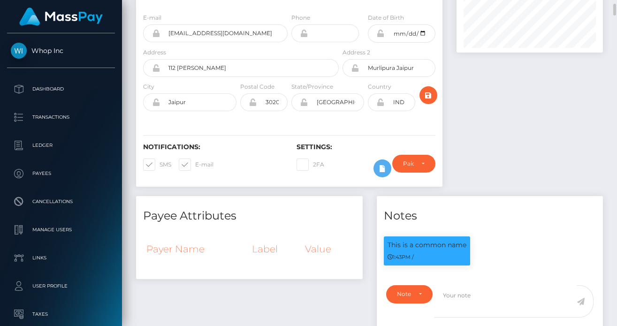
scroll to position [0, 0]
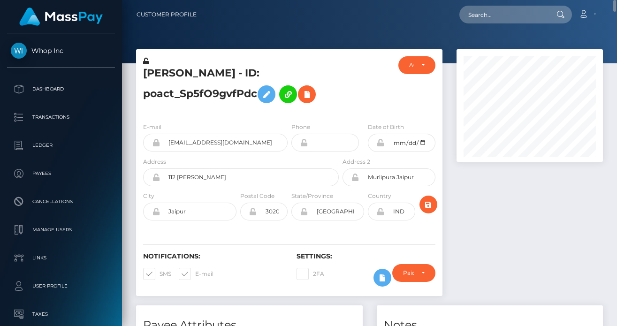
click at [473, 208] on div at bounding box center [530, 177] width 161 height 256
drag, startPoint x: 138, startPoint y: 70, endPoint x: 255, endPoint y: 86, distance: 118.0
click at [255, 86] on div "Abhishek Pareek - ID: poact_Sp5fO9gvfPdc" at bounding box center [238, 85] width 205 height 59
click at [227, 92] on h5 "Abhishek Pareek - ID: poact_Sp5fO9gvfPdc" at bounding box center [238, 87] width 191 height 42
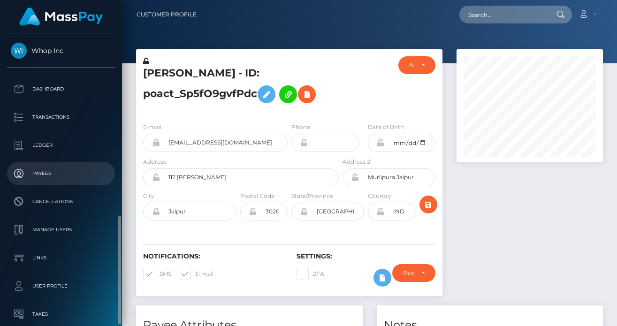
scroll to position [105, 0]
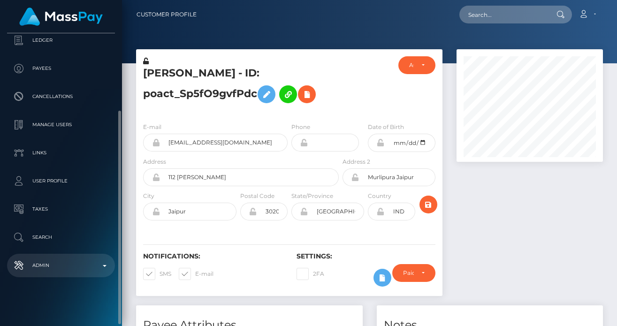
click at [54, 259] on p "Admin" at bounding box center [61, 266] width 100 height 14
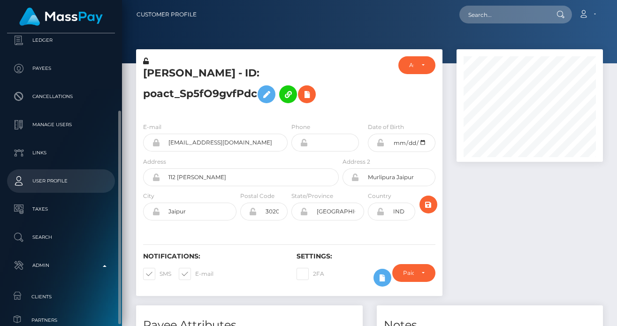
scroll to position [324, 0]
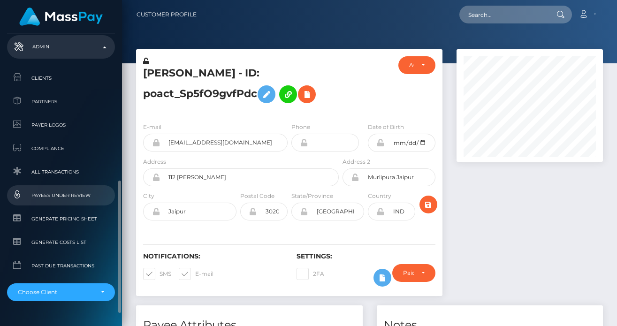
click at [44, 197] on span "Payees under Review" at bounding box center [61, 195] width 100 height 11
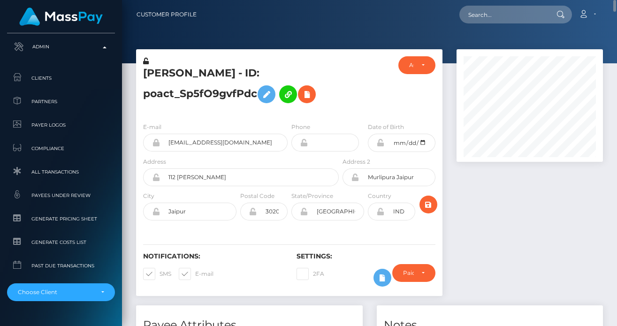
click at [355, 84] on div at bounding box center [366, 85] width 51 height 59
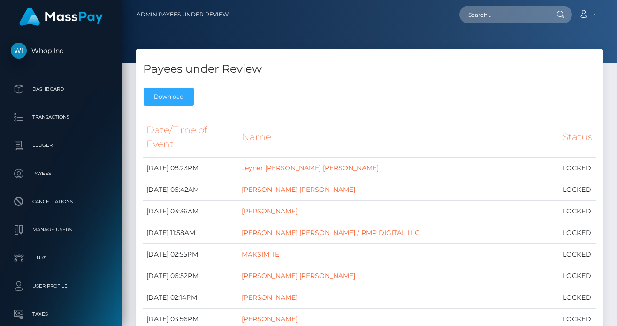
click at [261, 88] on div "Payees under Review Download" at bounding box center [369, 79] width 467 height 61
click at [315, 75] on h4 "Payees under Review" at bounding box center [369, 69] width 453 height 16
click at [479, 15] on input "text" at bounding box center [503, 15] width 88 height 18
paste input "poact_VJ4kljR6NFPM"
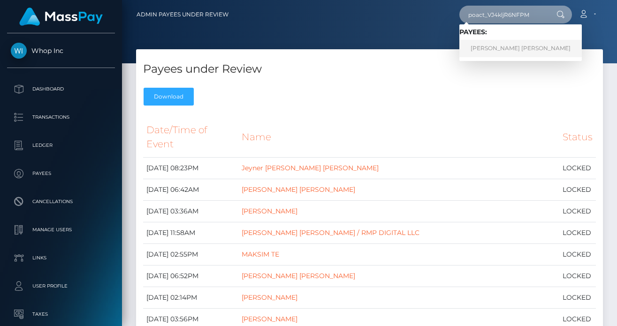
type input "poact_VJ4kljR6NFPM"
click at [497, 48] on link "[PERSON_NAME] [PERSON_NAME]" at bounding box center [520, 48] width 122 height 17
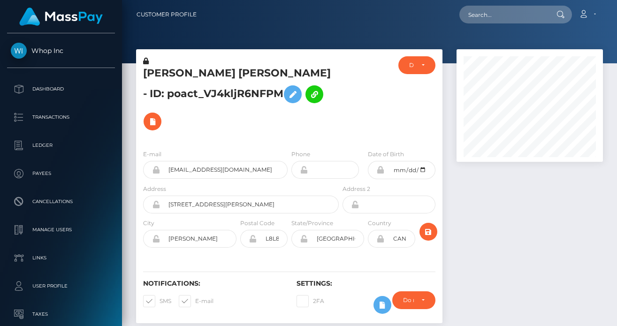
scroll to position [113, 146]
click at [484, 20] on input "text" at bounding box center [503, 15] width 88 height 18
paste input "cde61dea-a5b9-4474-aa07-e73a58e4fbfe"
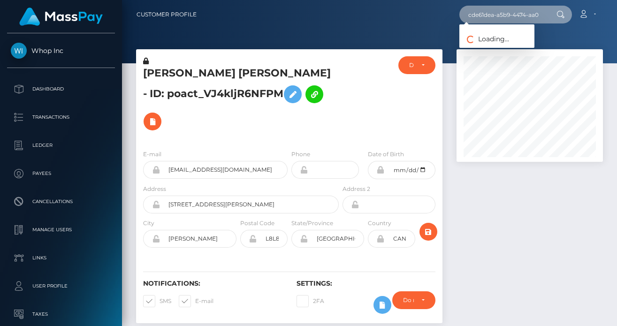
scroll to position [0, 45]
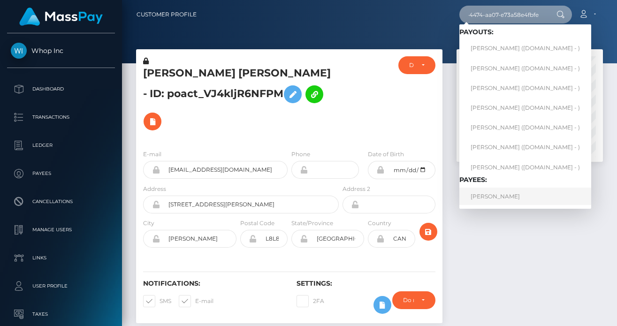
type input "cde61dea-a5b9-4474-aa07-e73a58e4fbfe"
click at [488, 201] on link "[PERSON_NAME]" at bounding box center [525, 196] width 132 height 17
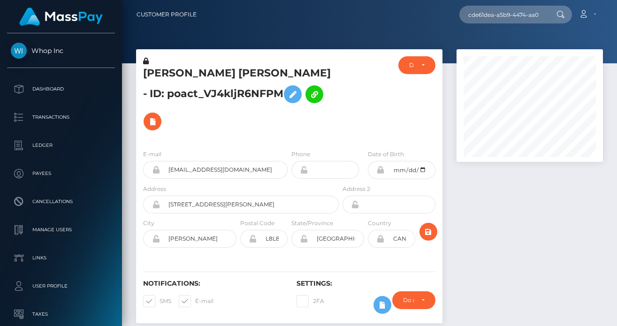
click at [178, 97] on h5 "[PERSON_NAME] [PERSON_NAME] - ID: poact_VJ4kljR6NFPM" at bounding box center [238, 100] width 191 height 69
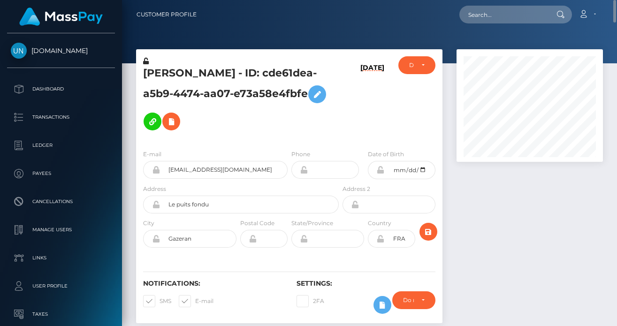
scroll to position [113, 146]
